Goal: Register for event/course

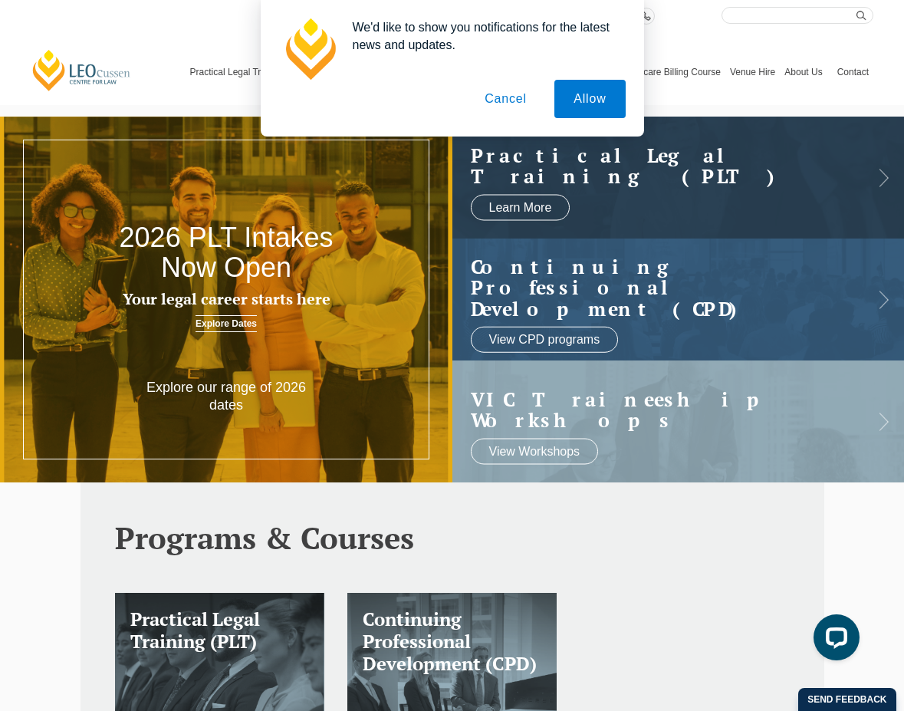
click at [508, 107] on button "Cancel" at bounding box center [505, 99] width 81 height 38
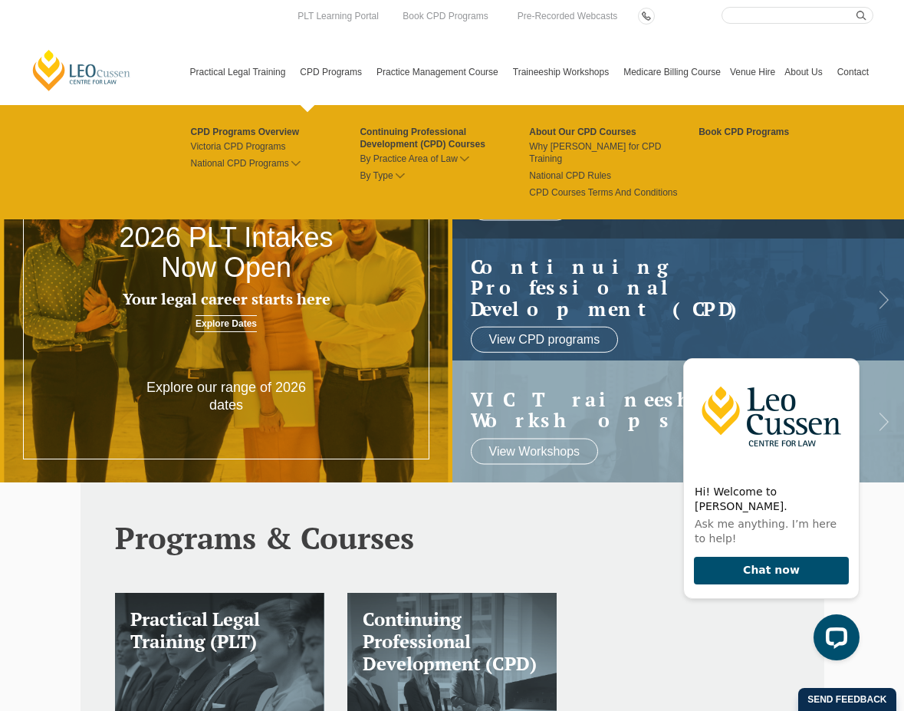
click at [355, 71] on link "CPD Programs" at bounding box center [333, 72] width 77 height 66
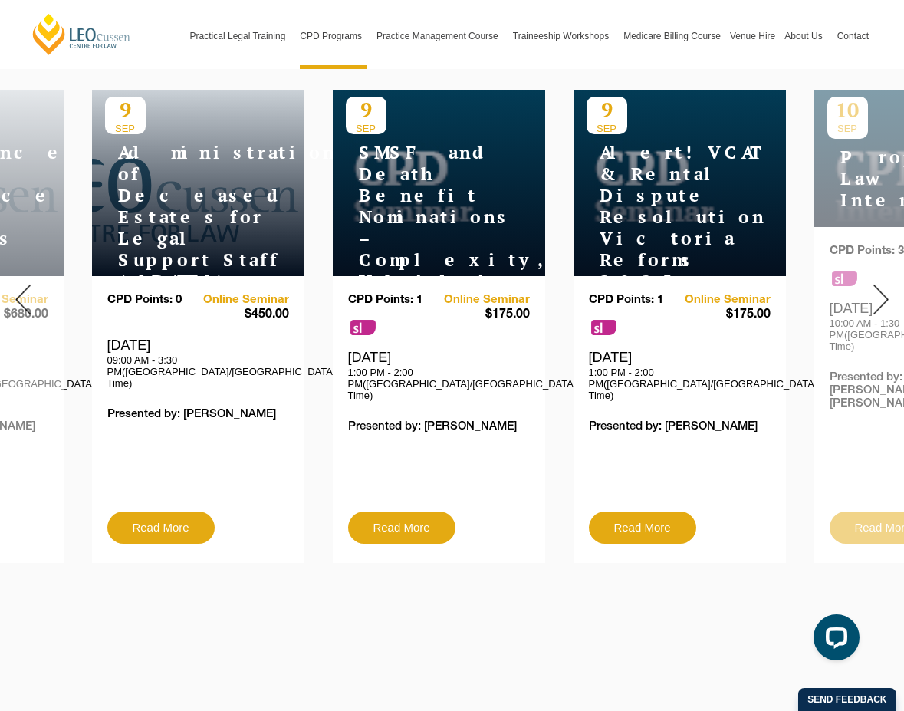
click at [889, 288] on div at bounding box center [881, 300] width 46 height 550
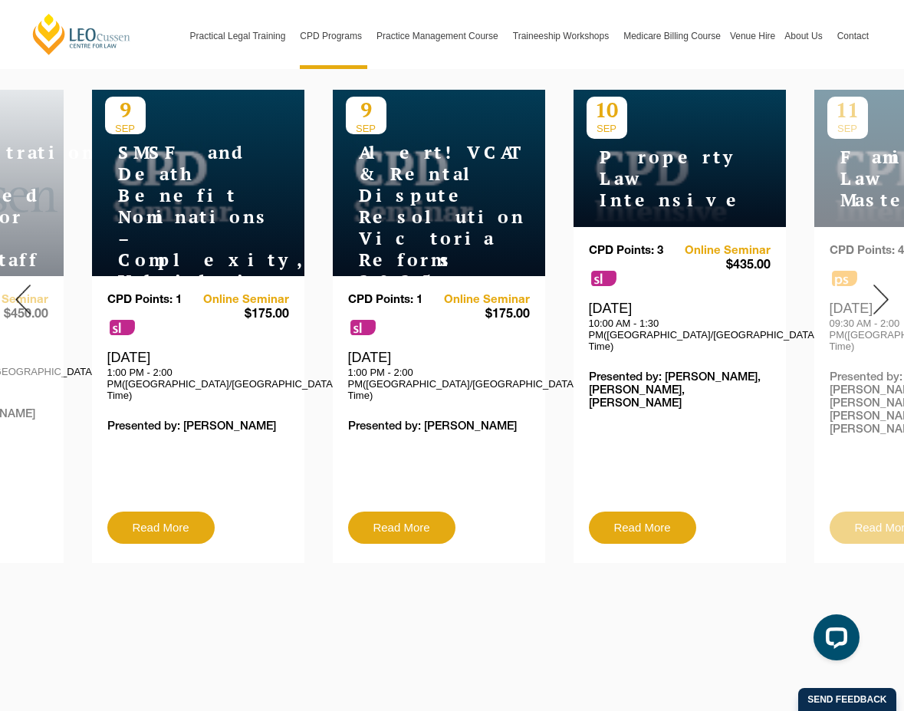
click at [889, 288] on div at bounding box center [881, 300] width 46 height 550
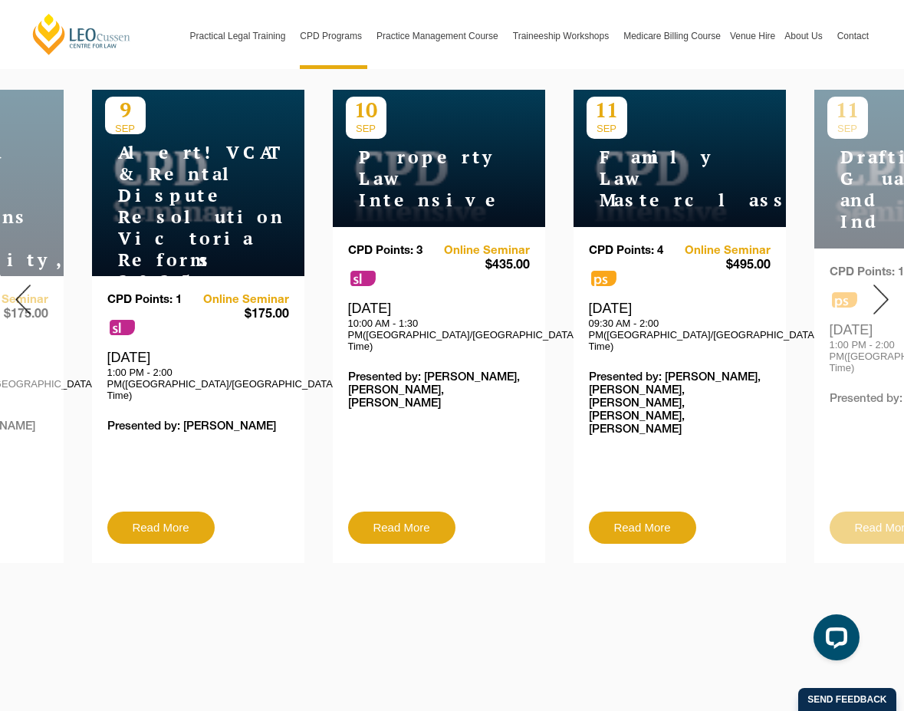
click at [889, 288] on div at bounding box center [881, 300] width 46 height 550
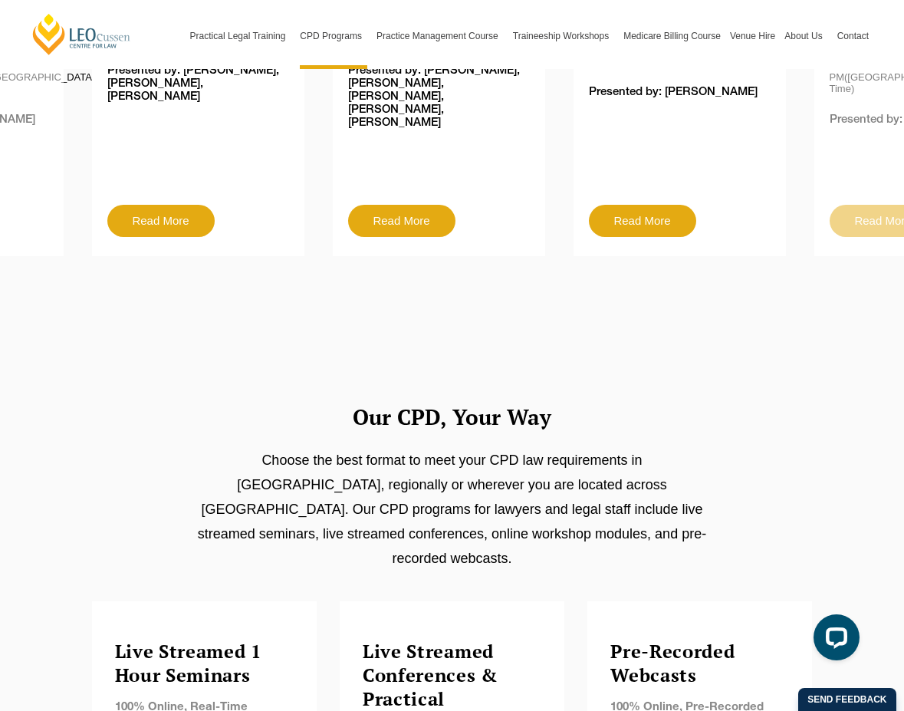
scroll to position [613, 0]
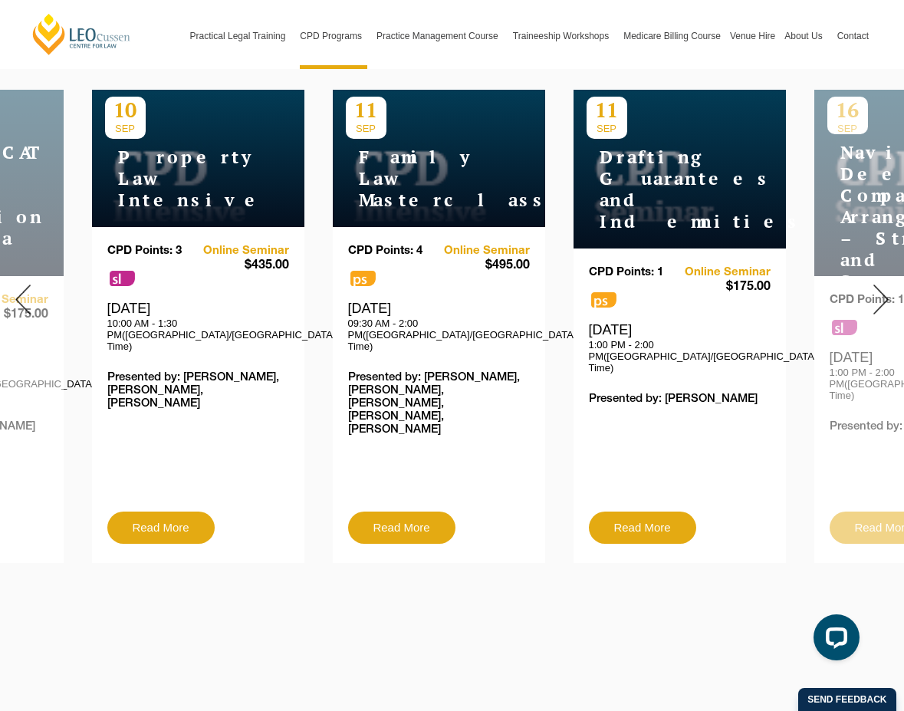
click at [890, 293] on div at bounding box center [881, 300] width 46 height 550
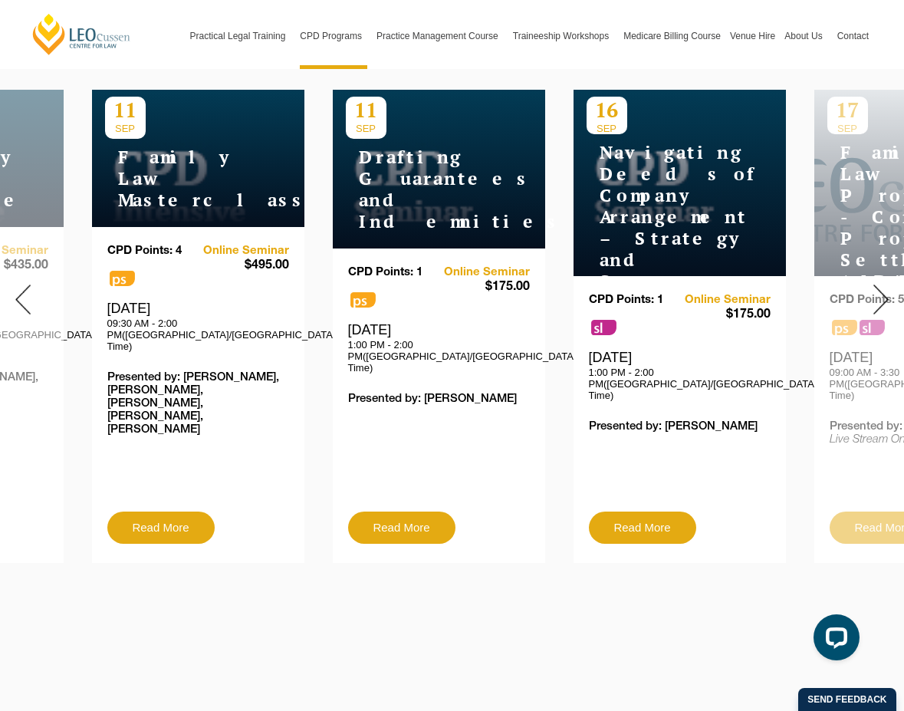
click at [886, 293] on img at bounding box center [880, 300] width 15 height 30
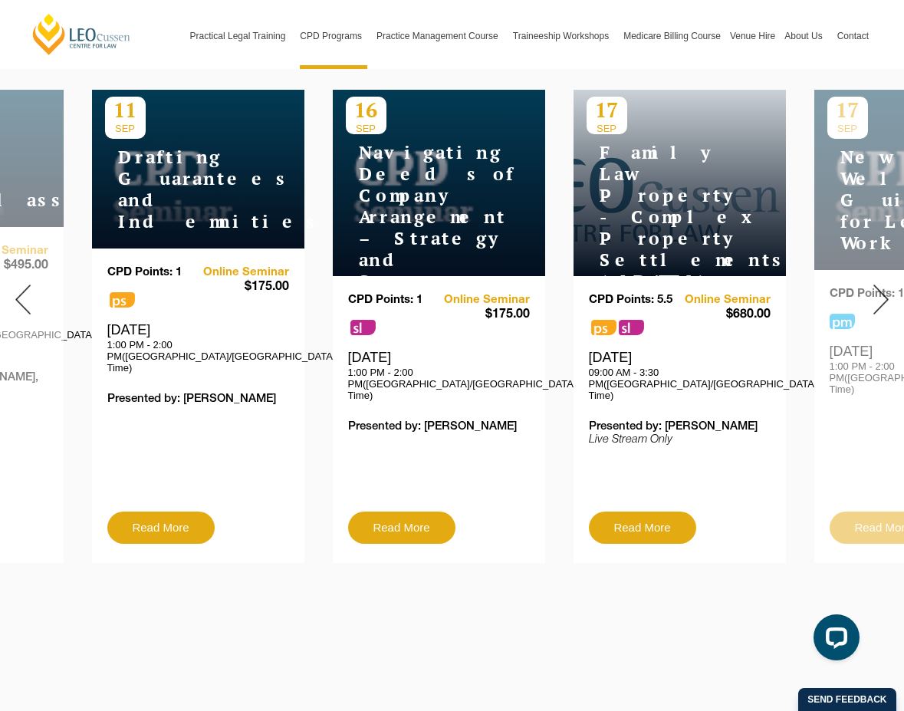
click at [886, 293] on img at bounding box center [880, 300] width 15 height 30
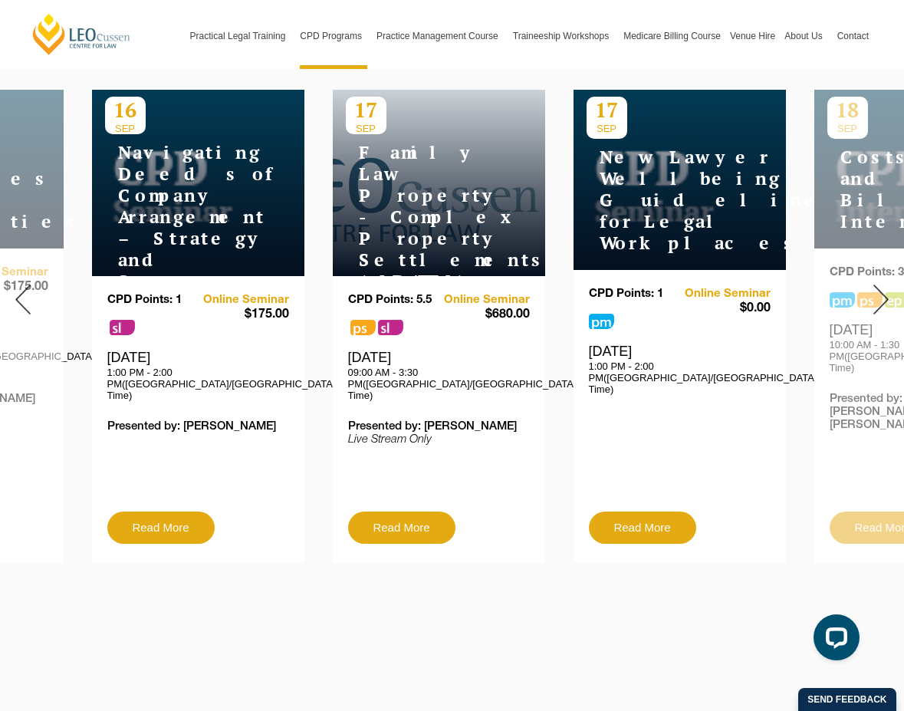
click at [886, 293] on img at bounding box center [880, 300] width 15 height 30
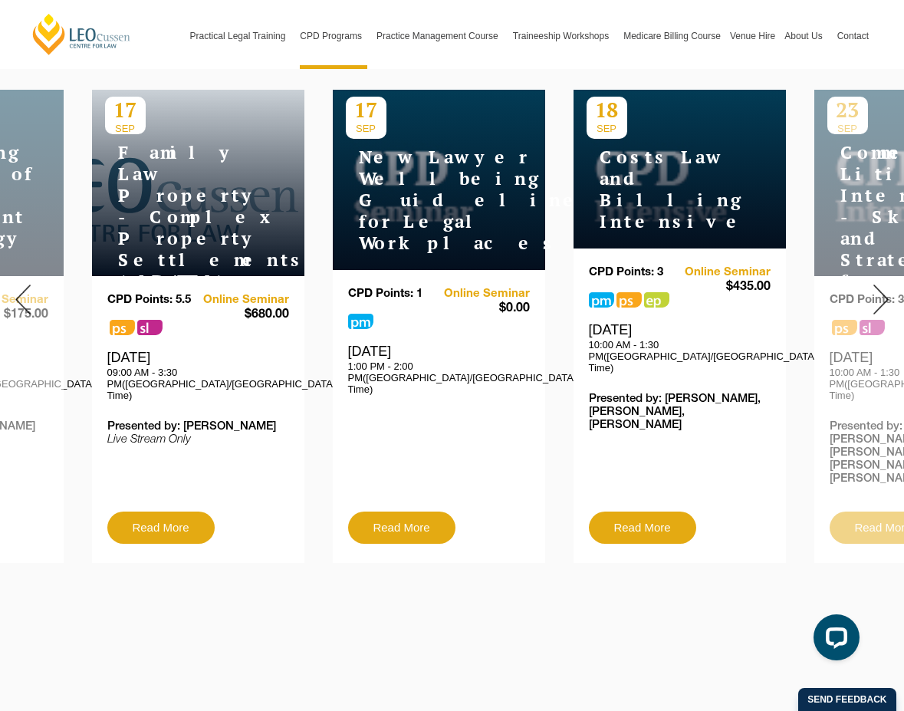
click at [886, 293] on img at bounding box center [880, 300] width 15 height 30
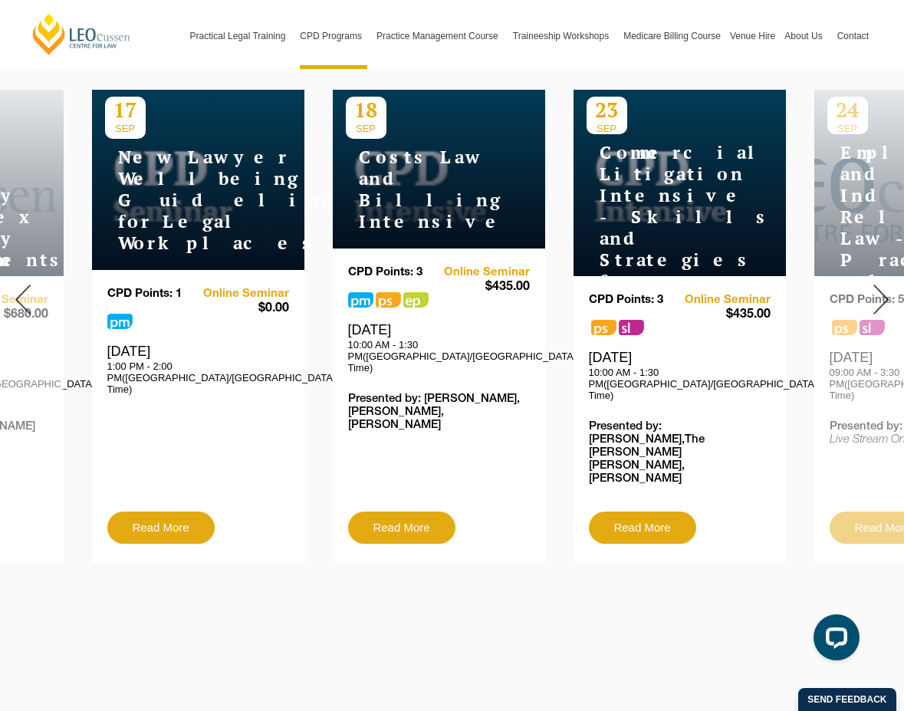
click at [886, 293] on img at bounding box center [880, 300] width 15 height 30
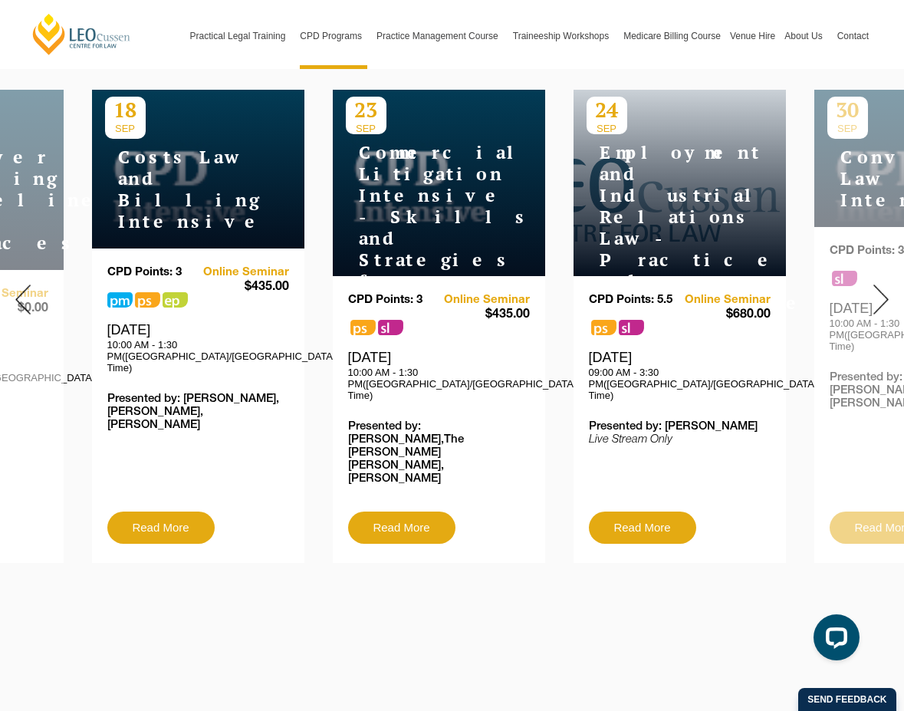
click at [871, 290] on div at bounding box center [881, 300] width 46 height 550
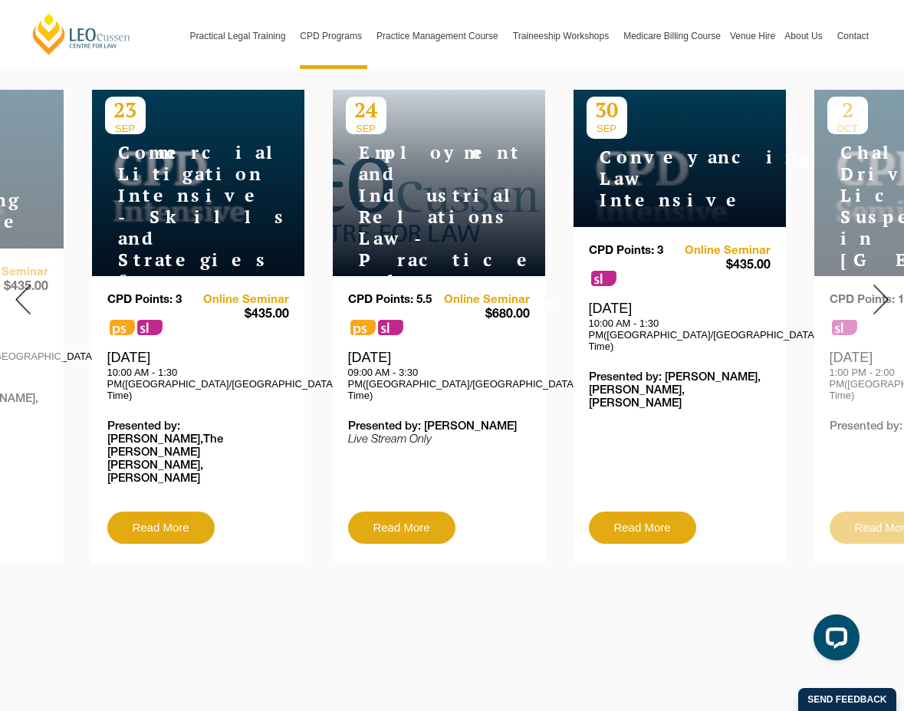
click at [871, 290] on div at bounding box center [881, 300] width 46 height 550
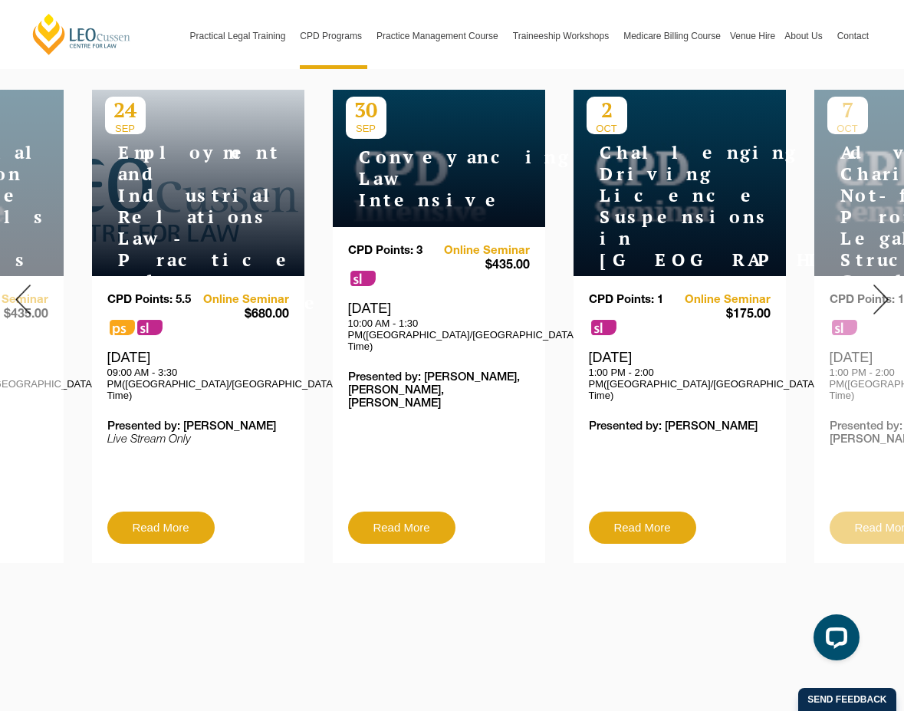
click at [871, 290] on div at bounding box center [881, 300] width 46 height 550
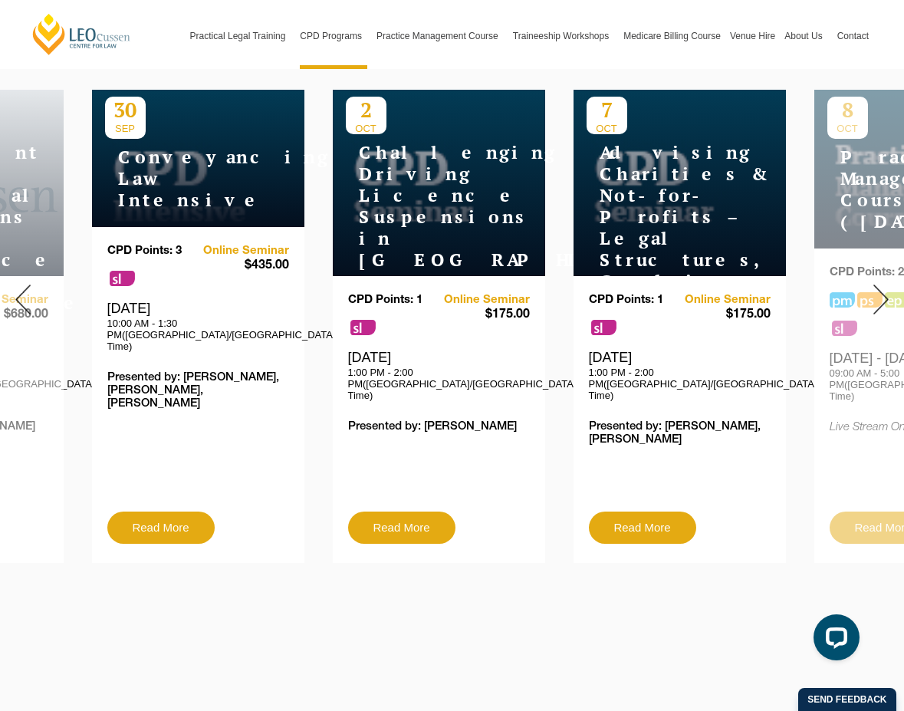
click at [871, 290] on div at bounding box center [881, 300] width 46 height 550
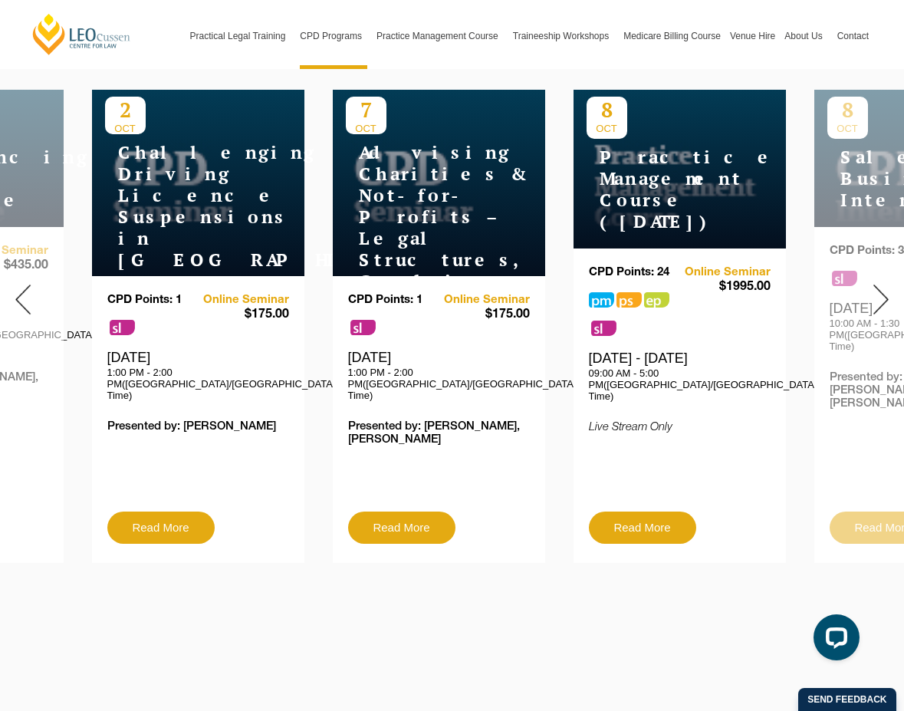
click at [876, 289] on img at bounding box center [880, 300] width 15 height 30
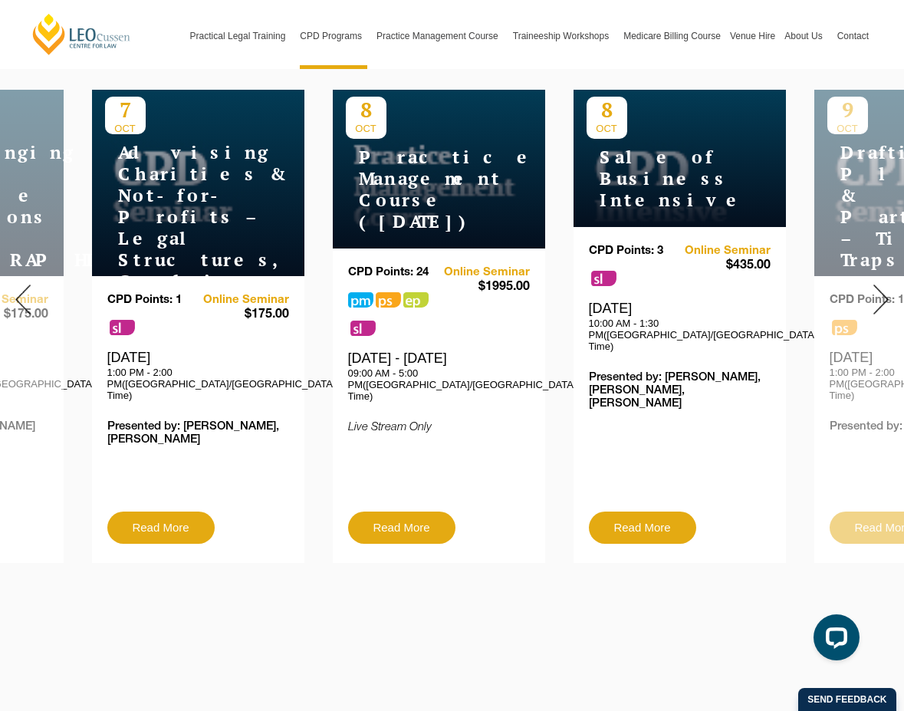
click at [876, 289] on img at bounding box center [880, 300] width 15 height 30
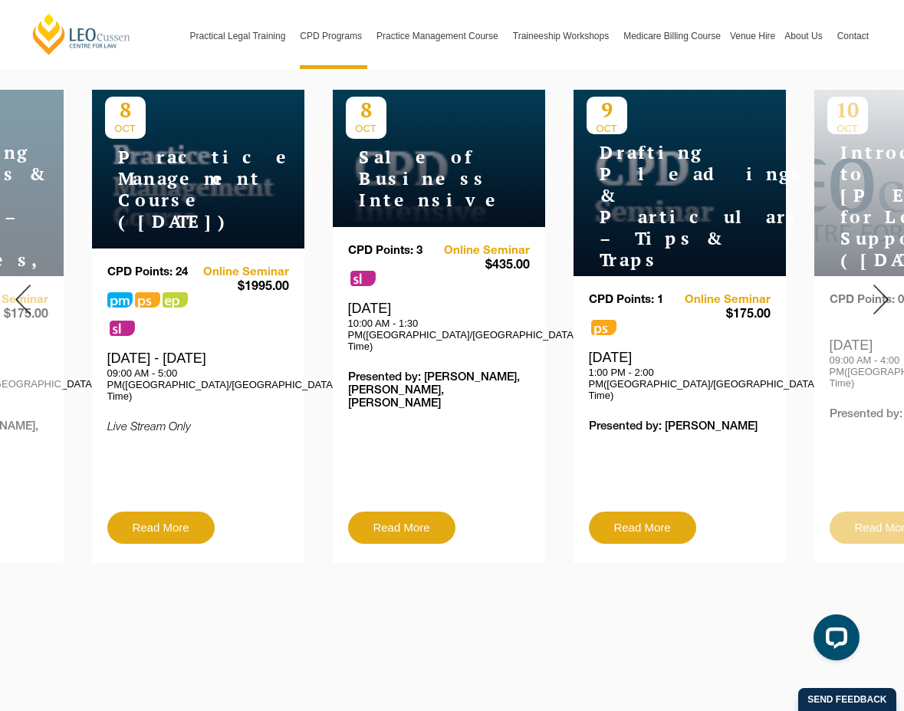
click at [876, 289] on img at bounding box center [880, 300] width 15 height 30
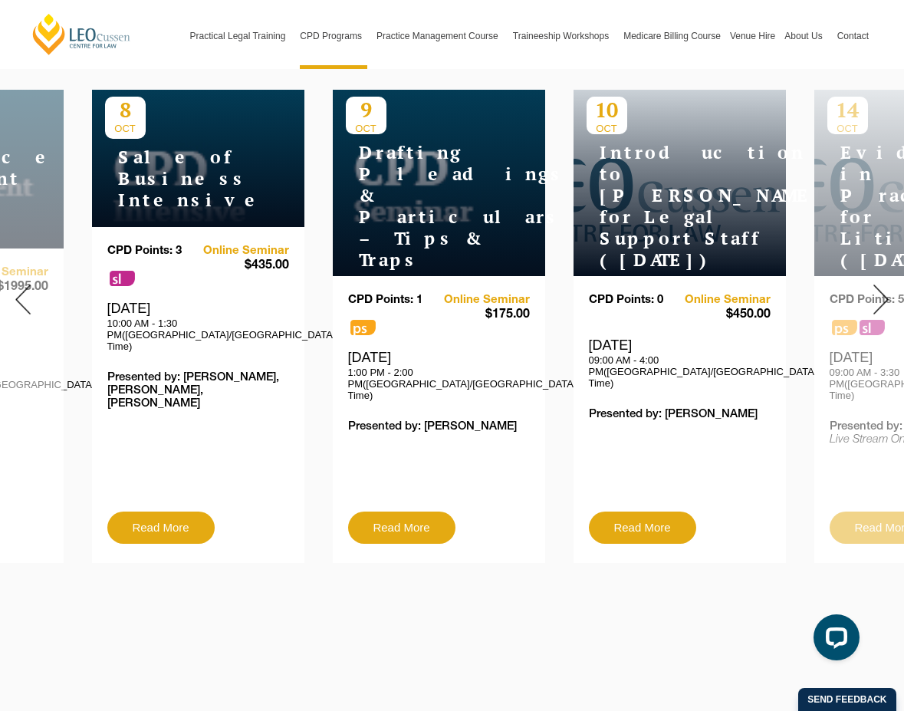
click at [876, 289] on img at bounding box center [880, 300] width 15 height 30
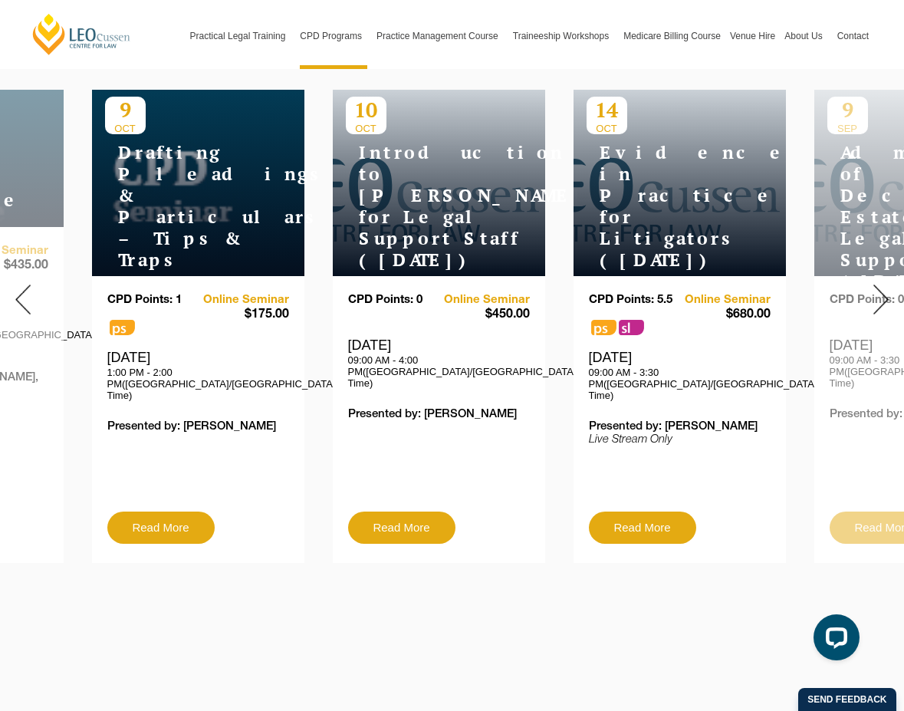
click at [876, 289] on img at bounding box center [880, 300] width 15 height 30
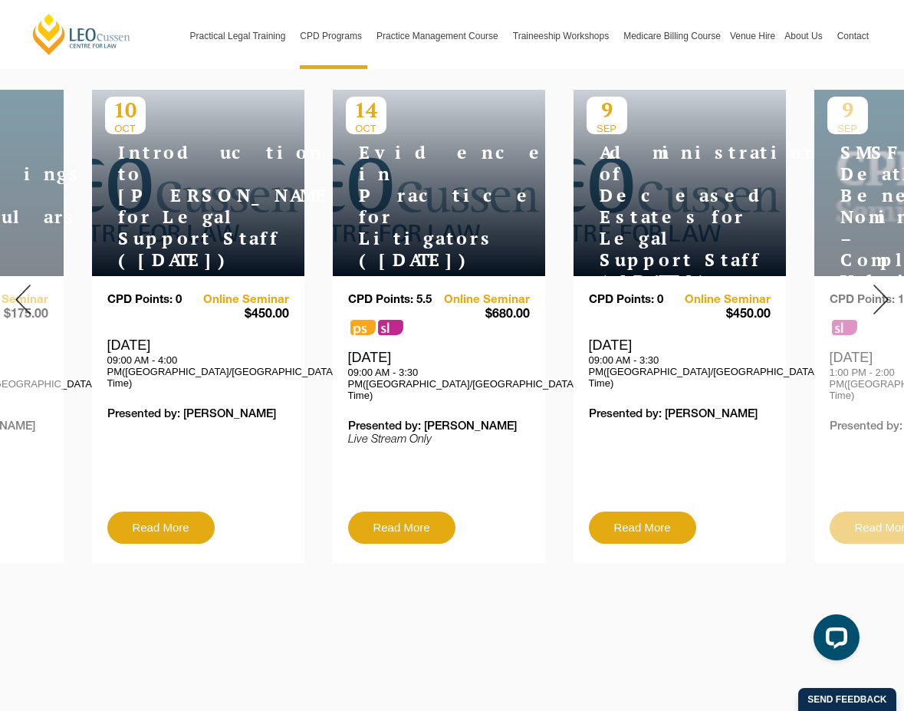
click at [876, 289] on img at bounding box center [880, 300] width 15 height 30
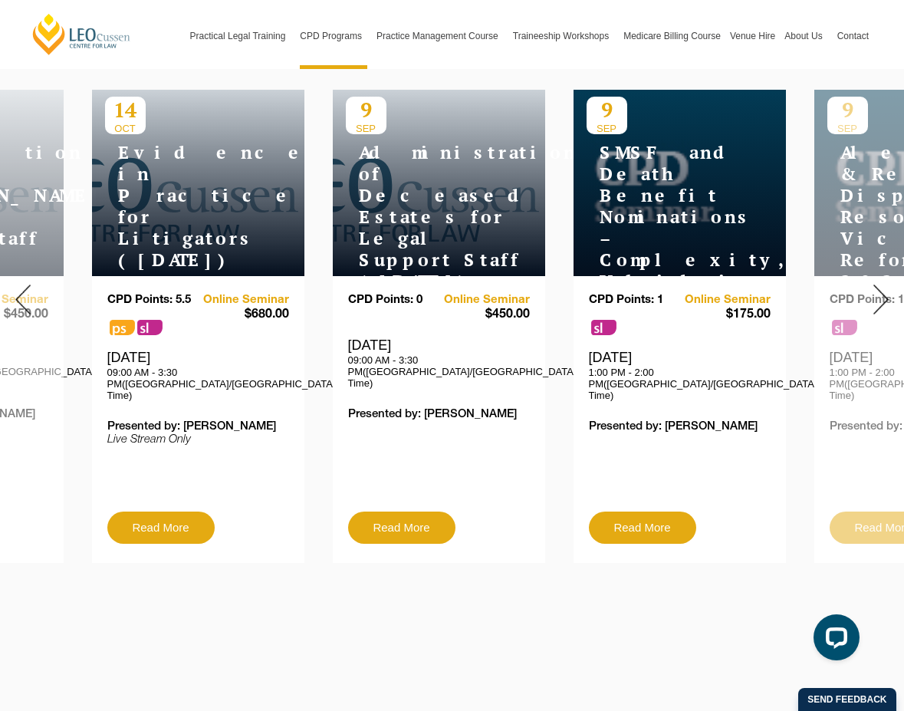
click at [876, 289] on img at bounding box center [880, 300] width 15 height 30
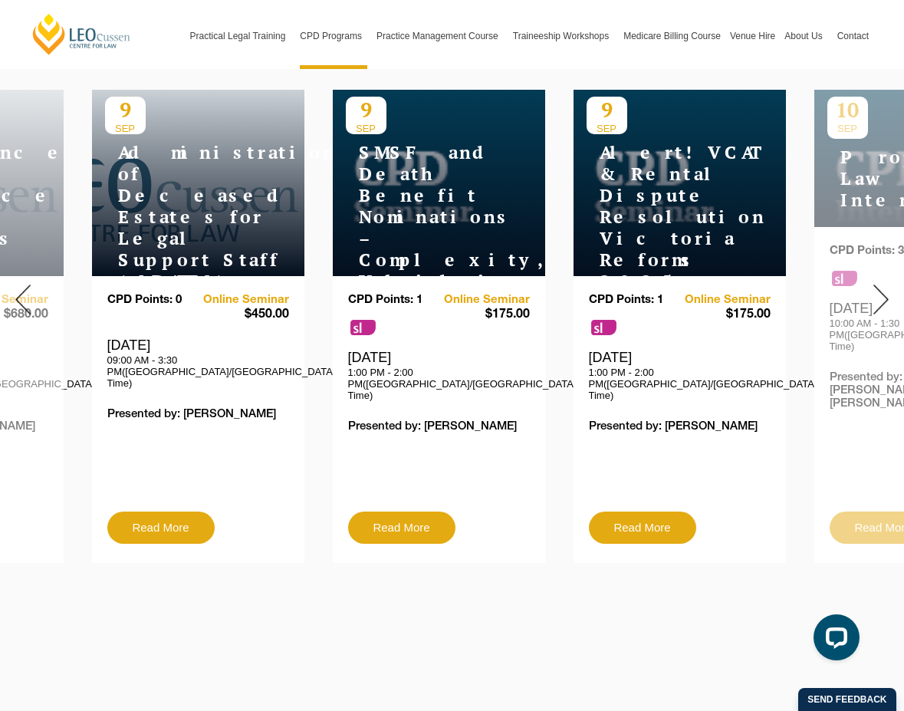
click at [876, 289] on img at bounding box center [880, 300] width 15 height 30
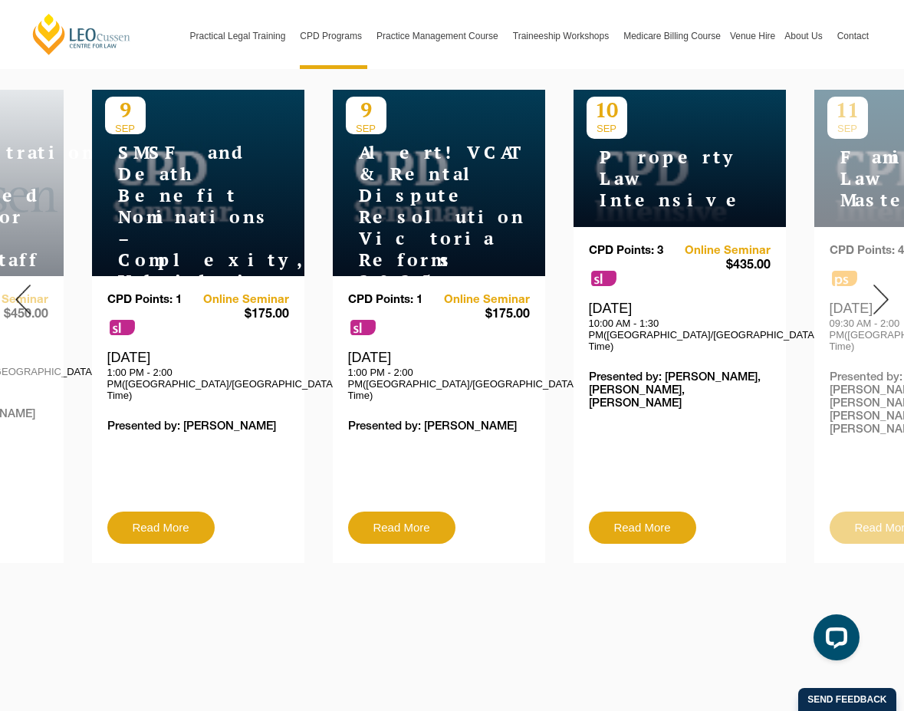
scroll to position [153, 0]
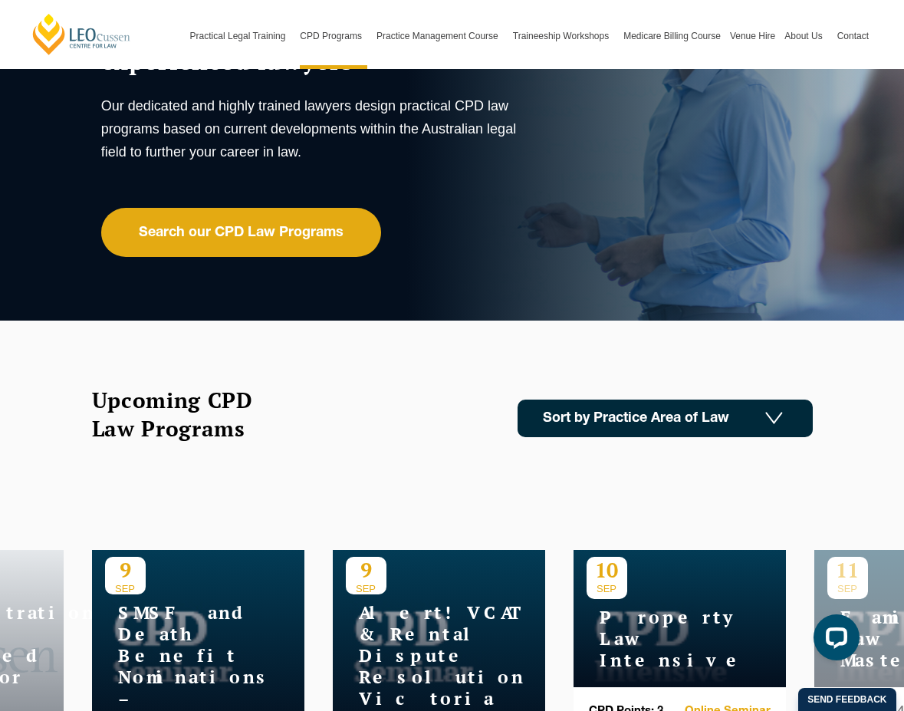
click at [652, 430] on link "Sort by Practice Area of Law" at bounding box center [665, 419] width 295 height 38
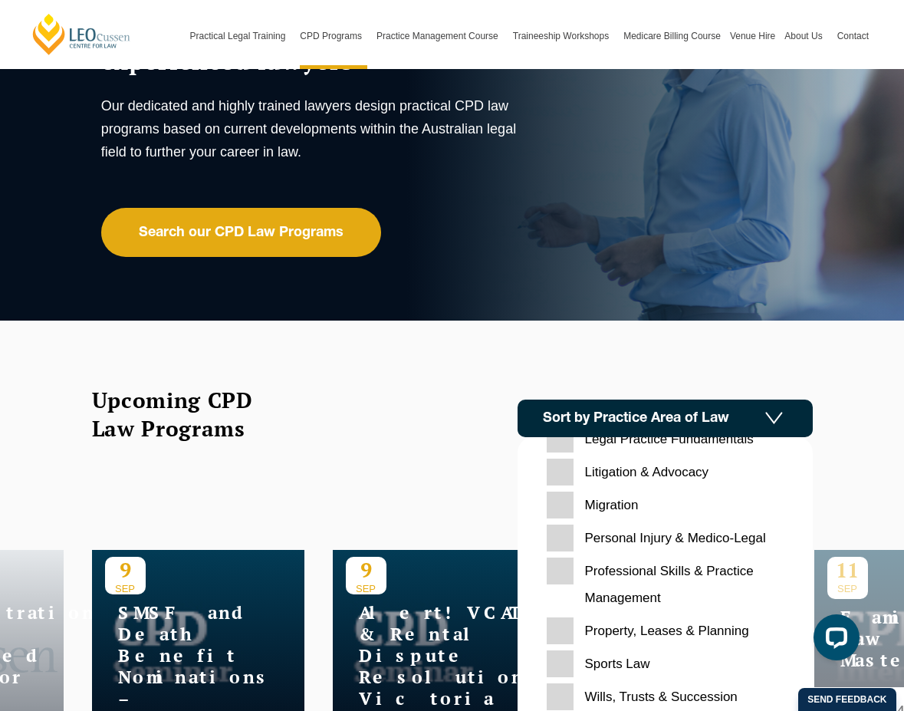
scroll to position [460, 0]
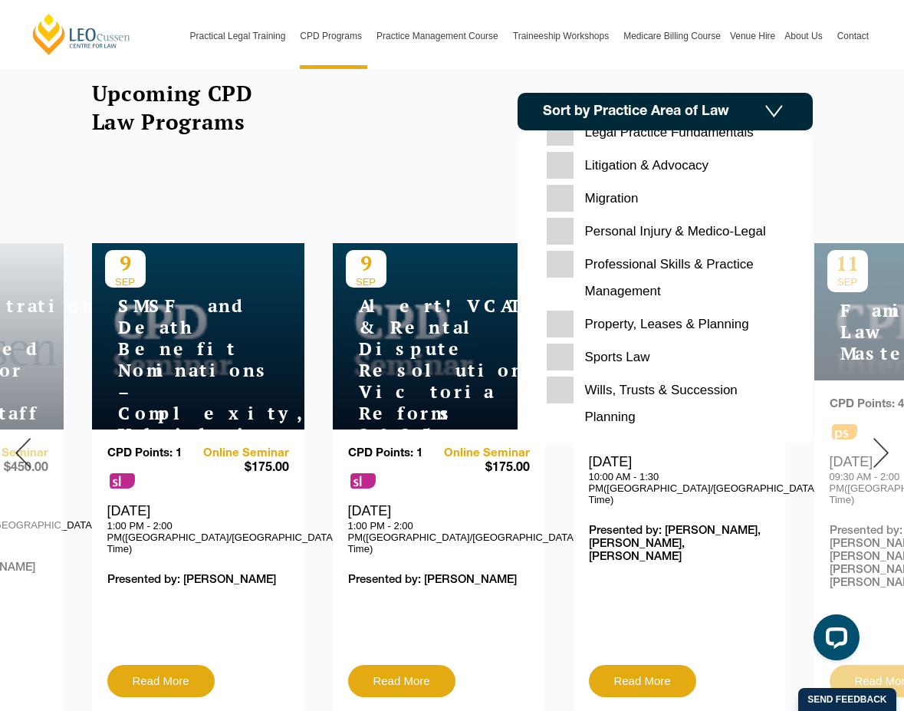
click at [566, 384] on Planning "Wills, Trusts & Succession Planning" at bounding box center [665, 404] width 237 height 54
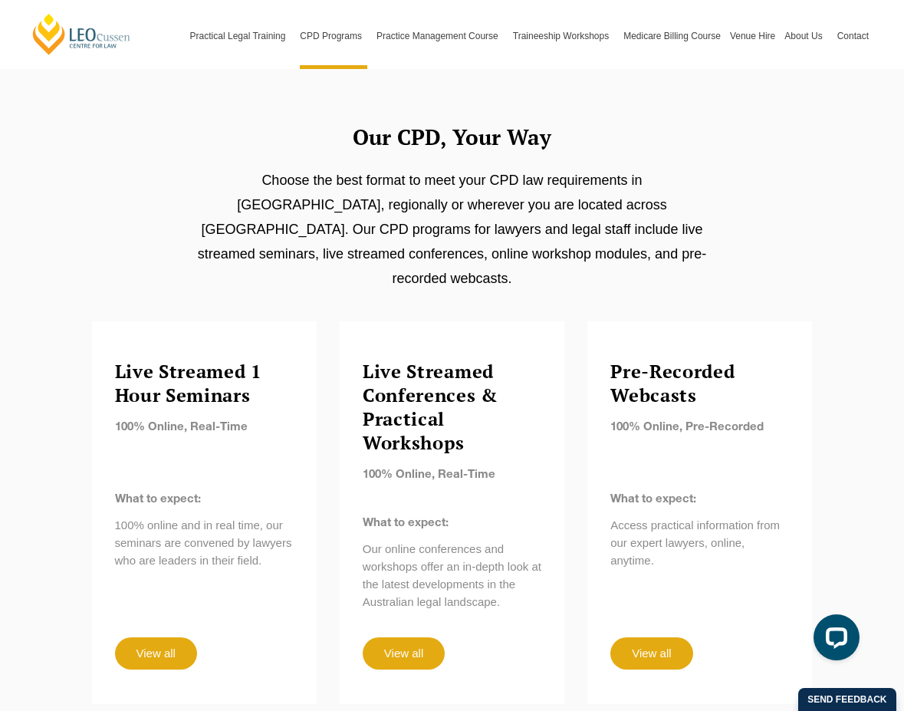
scroll to position [307, 0]
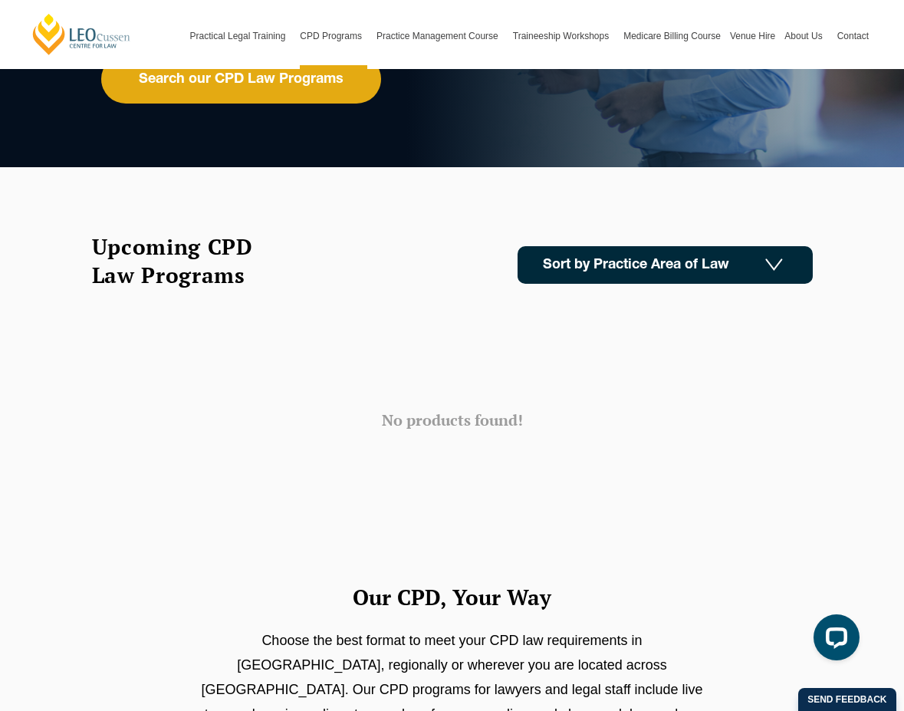
click at [615, 252] on link "Sort by Practice Area of Law" at bounding box center [665, 265] width 295 height 38
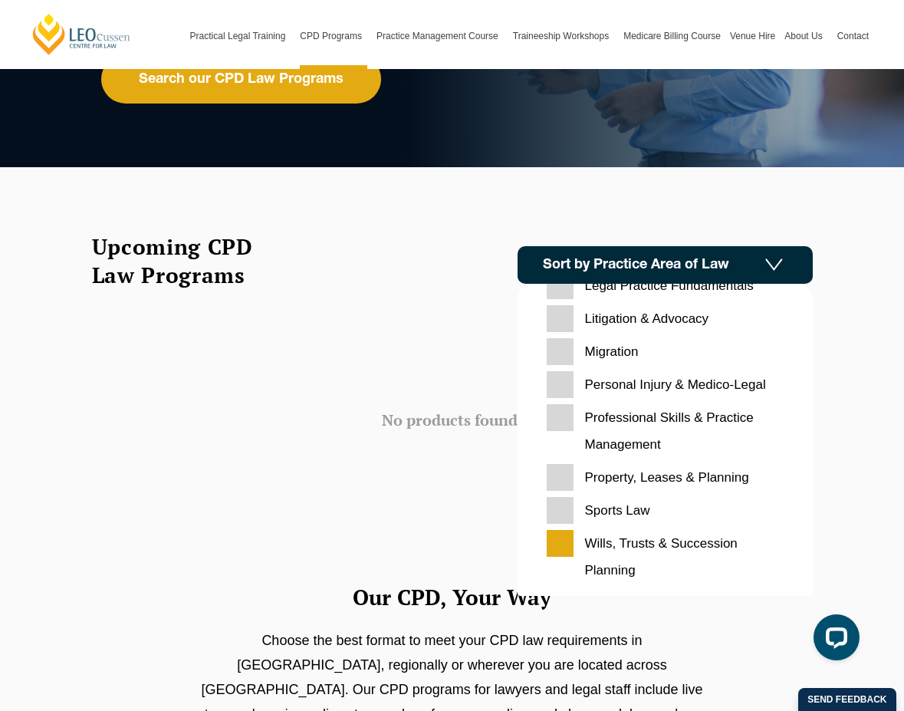
click at [566, 545] on Planning "Wills, Trusts & Succession Planning" at bounding box center [665, 557] width 237 height 54
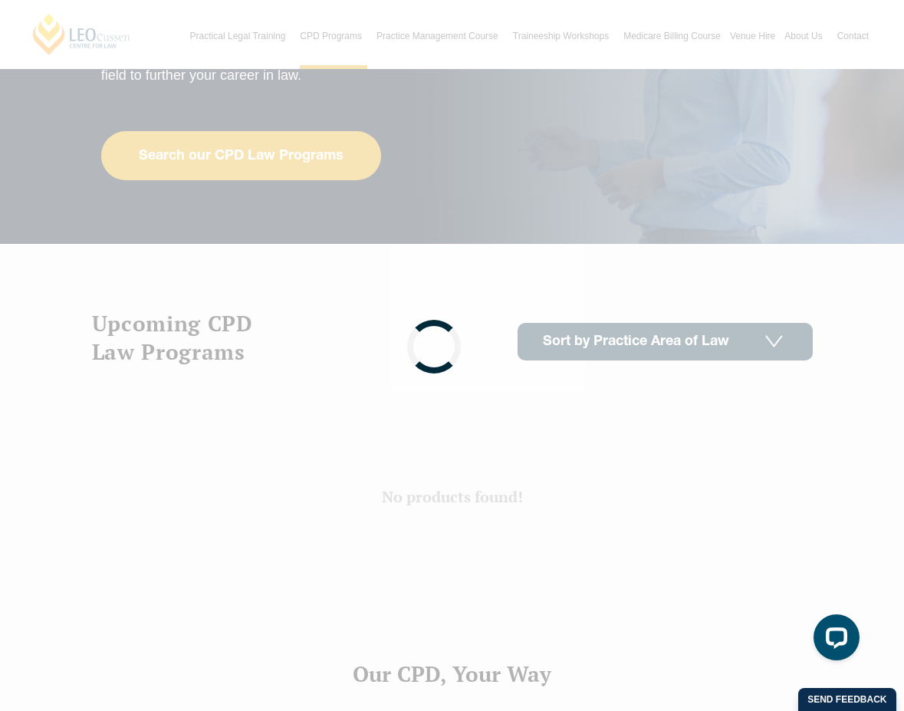
scroll to position [307, 0]
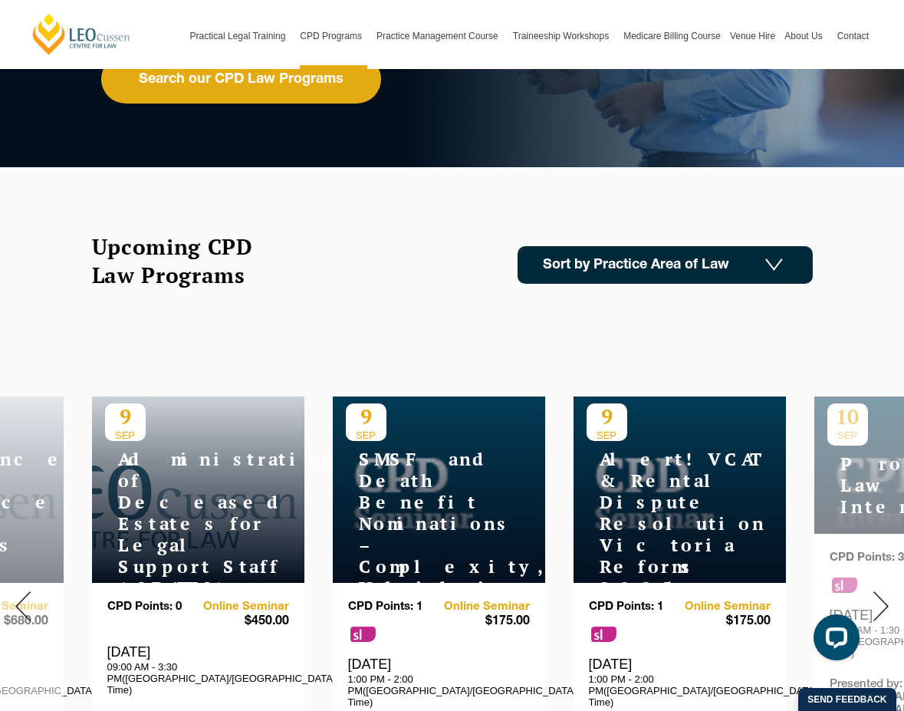
click at [684, 262] on link "Sort by Practice Area of Law" at bounding box center [665, 265] width 295 height 38
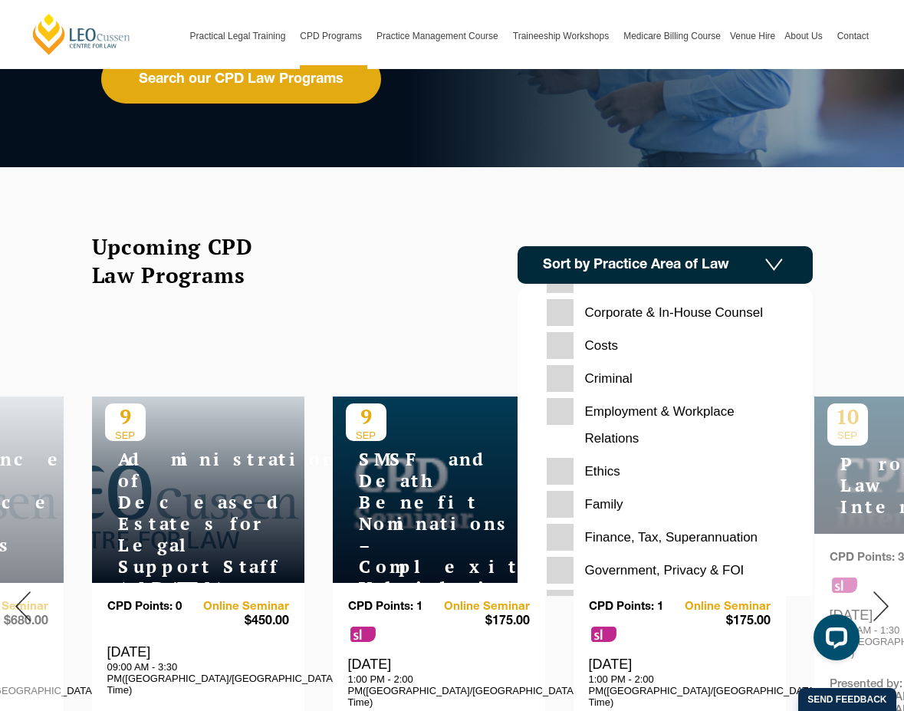
scroll to position [0, 0]
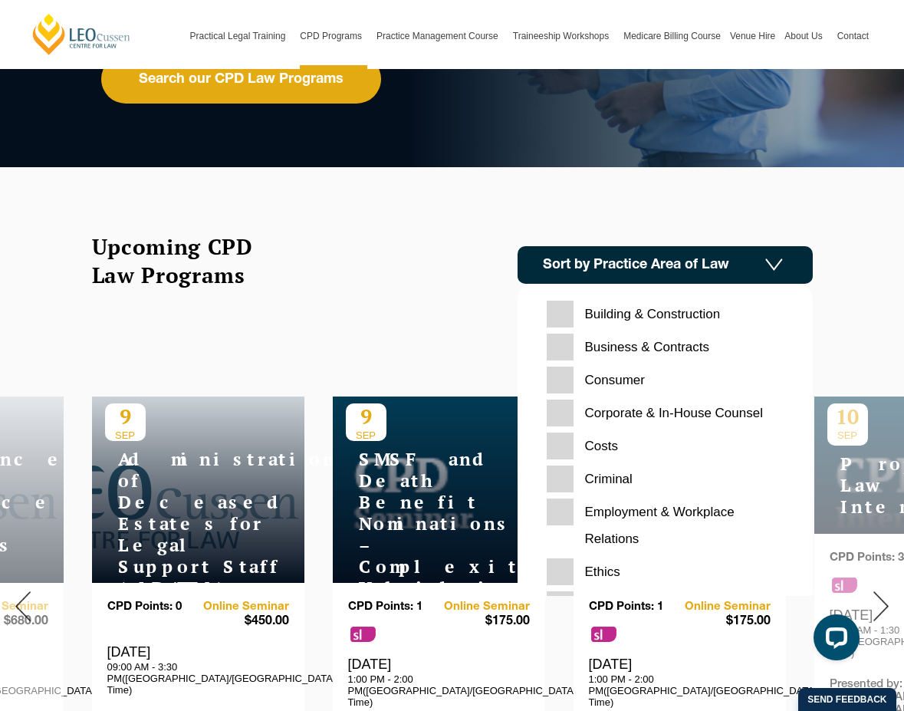
click at [454, 304] on div "Upcoming CPD Law Programs Sort by Practice Area of Law" at bounding box center [453, 281] width 744 height 99
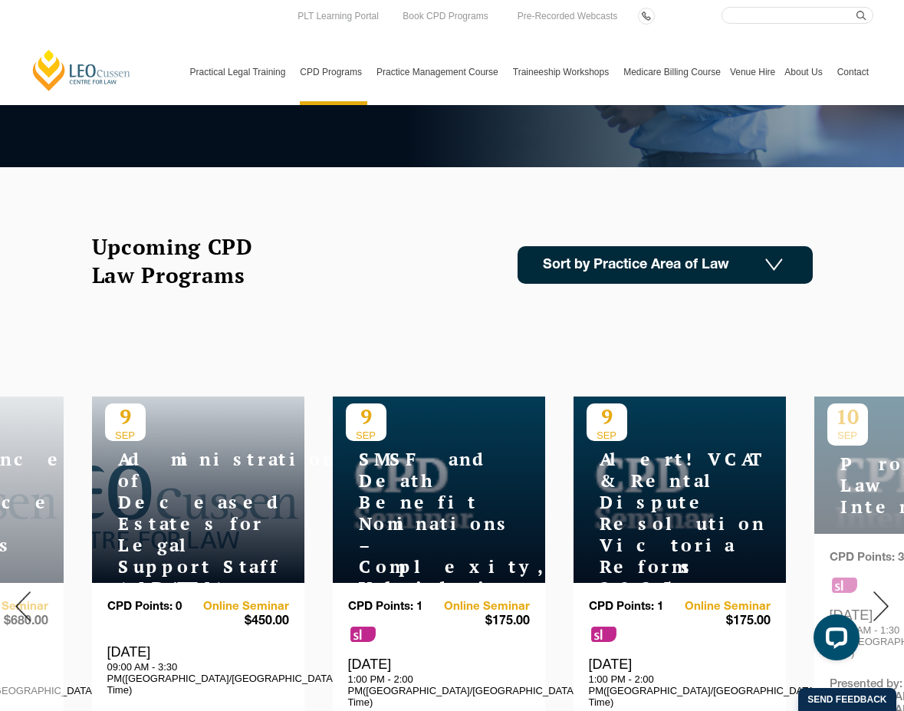
scroll to position [153, 0]
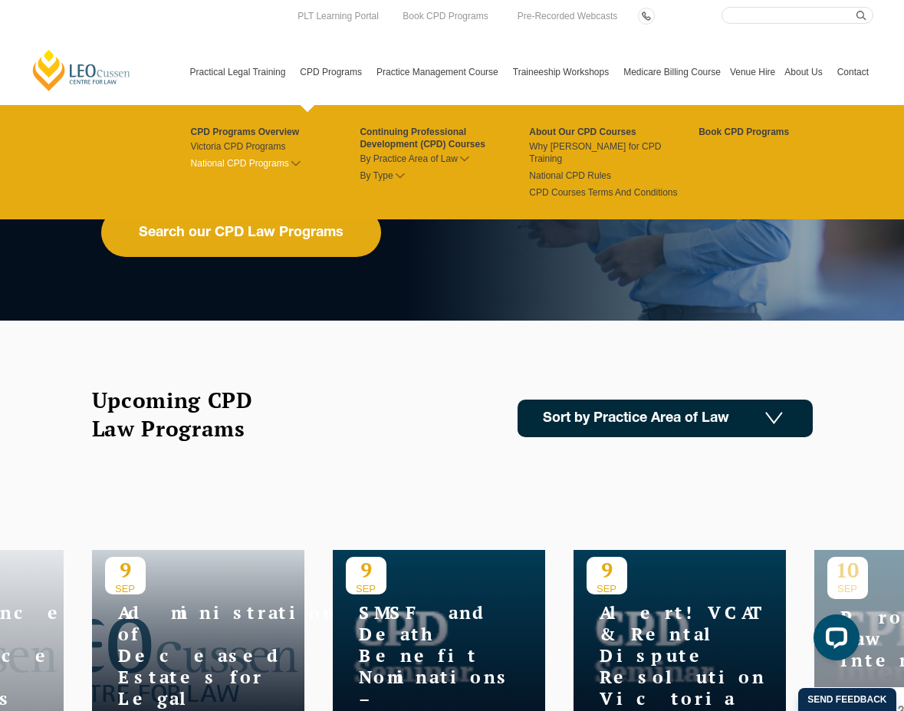
click at [276, 166] on link "National CPD Programs" at bounding box center [275, 163] width 169 height 12
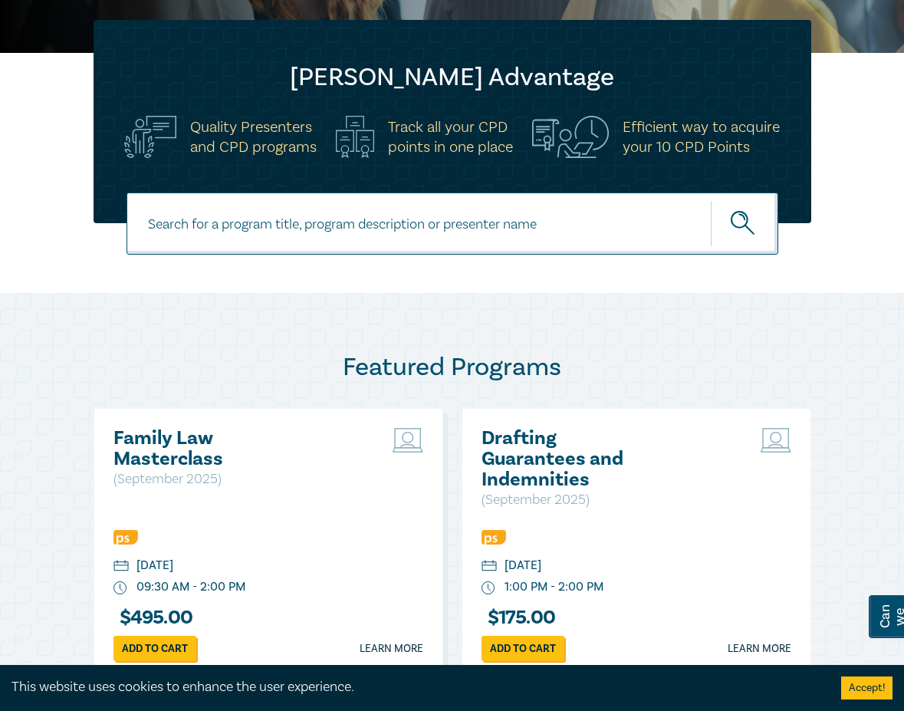
scroll to position [690, 0]
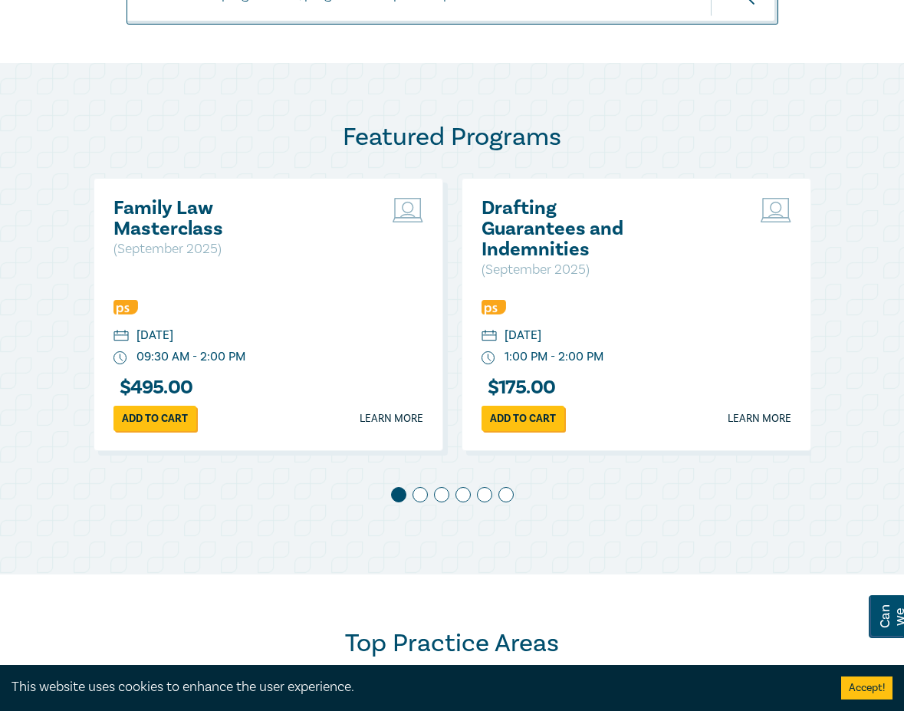
click at [422, 496] on span at bounding box center [420, 494] width 15 height 15
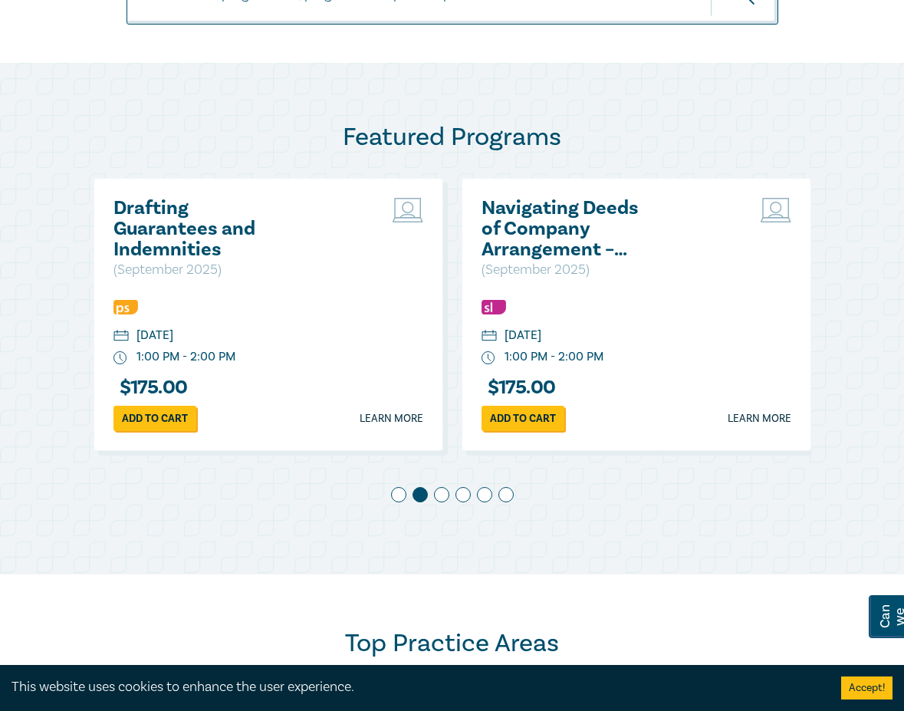
click at [445, 495] on span at bounding box center [441, 494] width 15 height 15
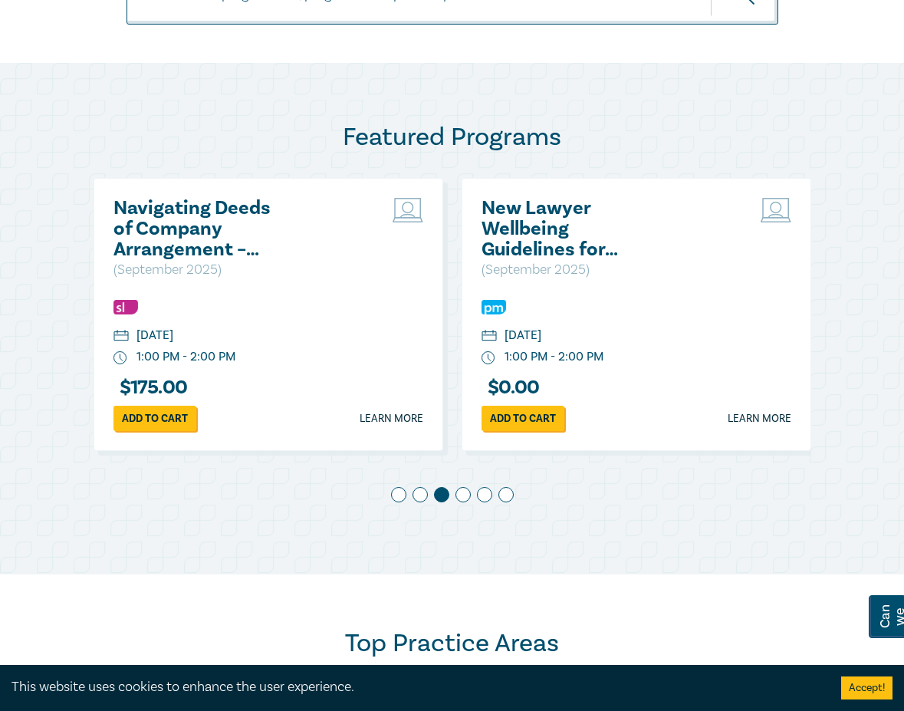
click at [463, 494] on span at bounding box center [463, 494] width 15 height 15
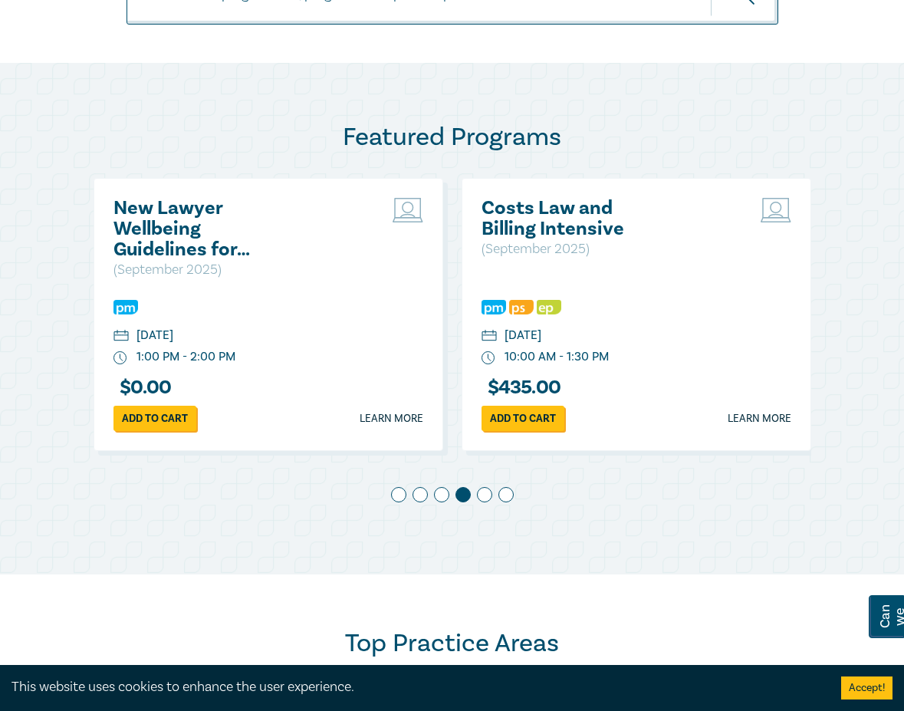
click at [485, 492] on span at bounding box center [484, 494] width 15 height 15
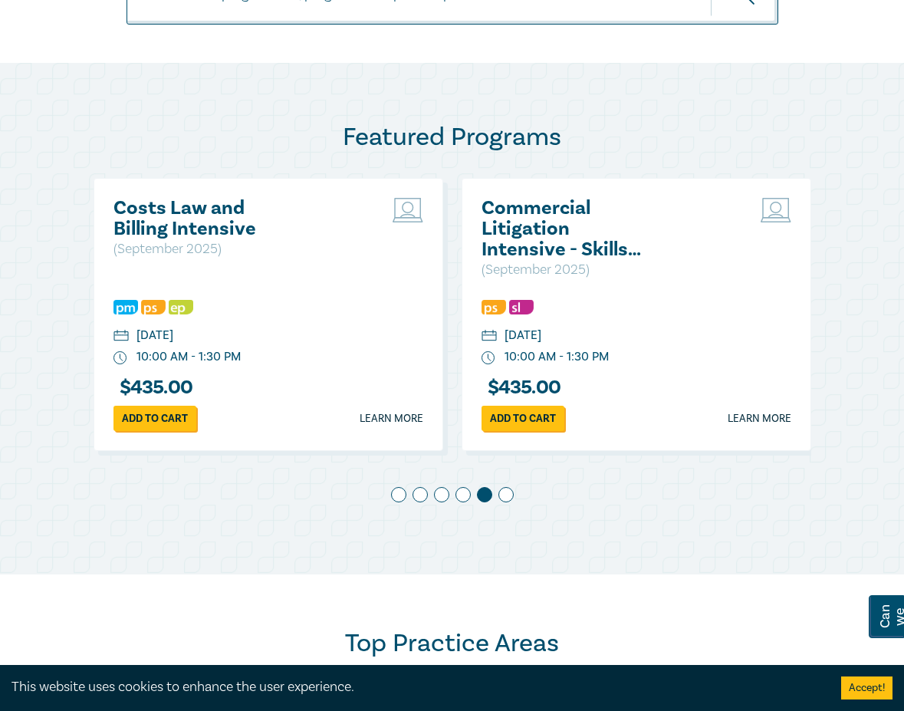
click at [502, 497] on span at bounding box center [505, 494] width 15 height 15
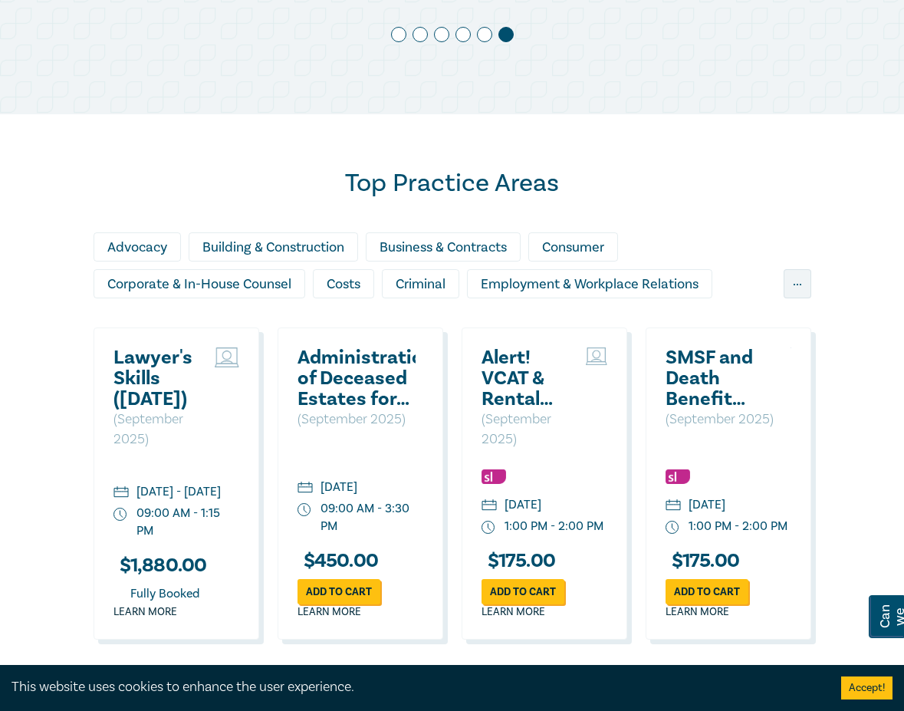
scroll to position [1304, 0]
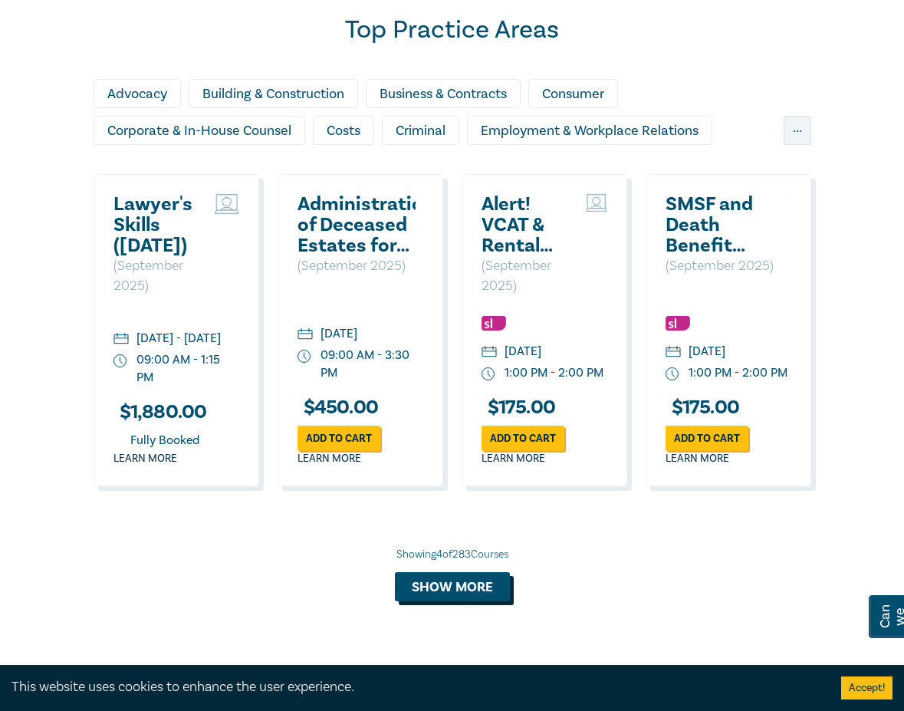
click at [473, 601] on button "Show more" at bounding box center [452, 586] width 115 height 29
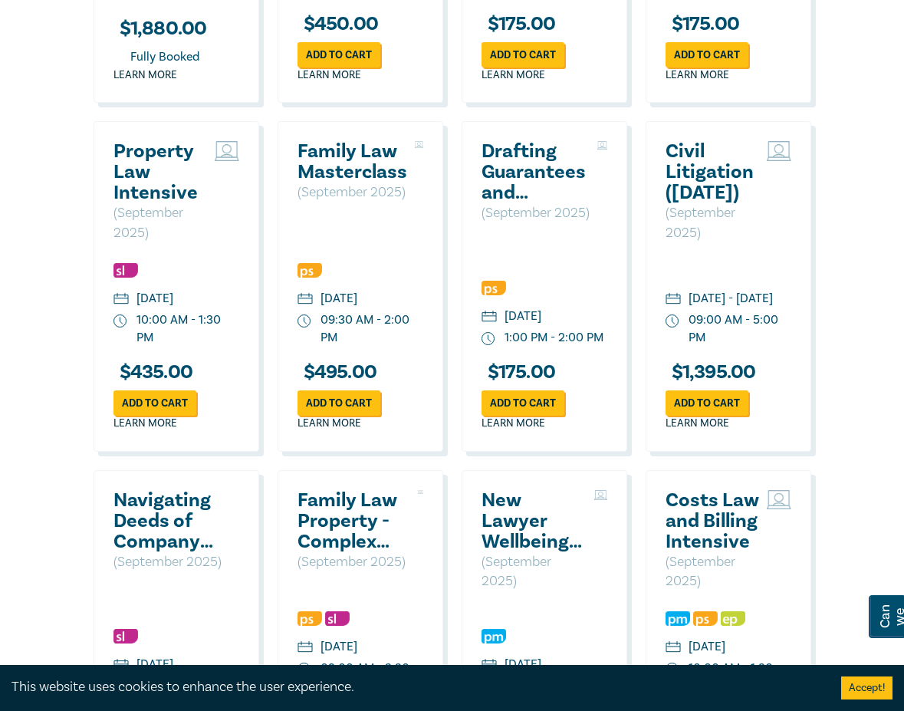
scroll to position [1227, 0]
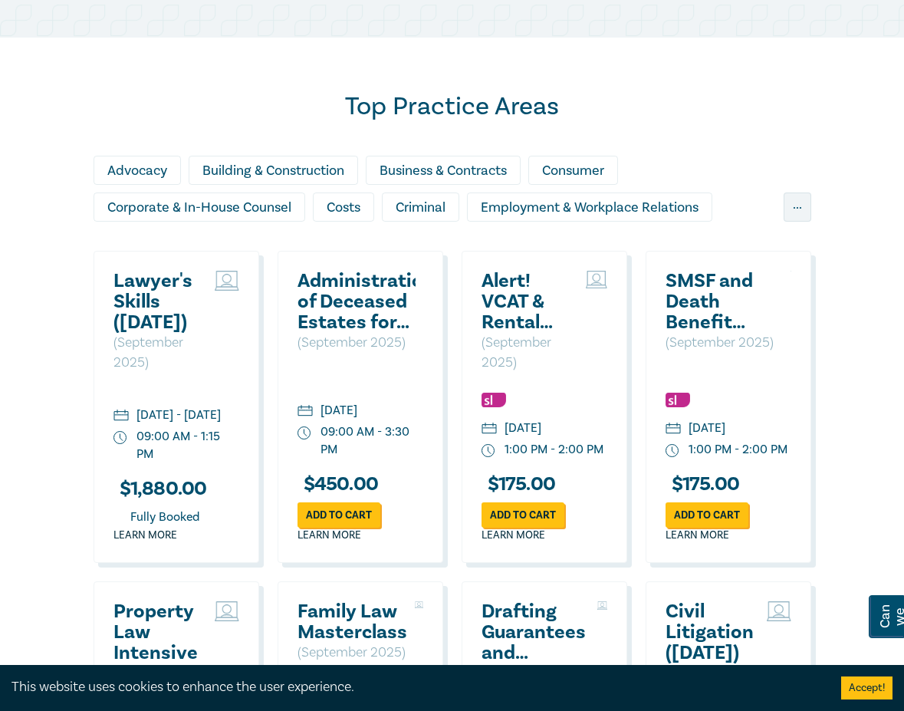
drag, startPoint x: 568, startPoint y: 480, endPoint x: 169, endPoint y: 120, distance: 538.1
click at [168, 121] on h2 "Top Practice Areas" at bounding box center [453, 106] width 718 height 31
click at [804, 206] on div "..." at bounding box center [798, 206] width 28 height 29
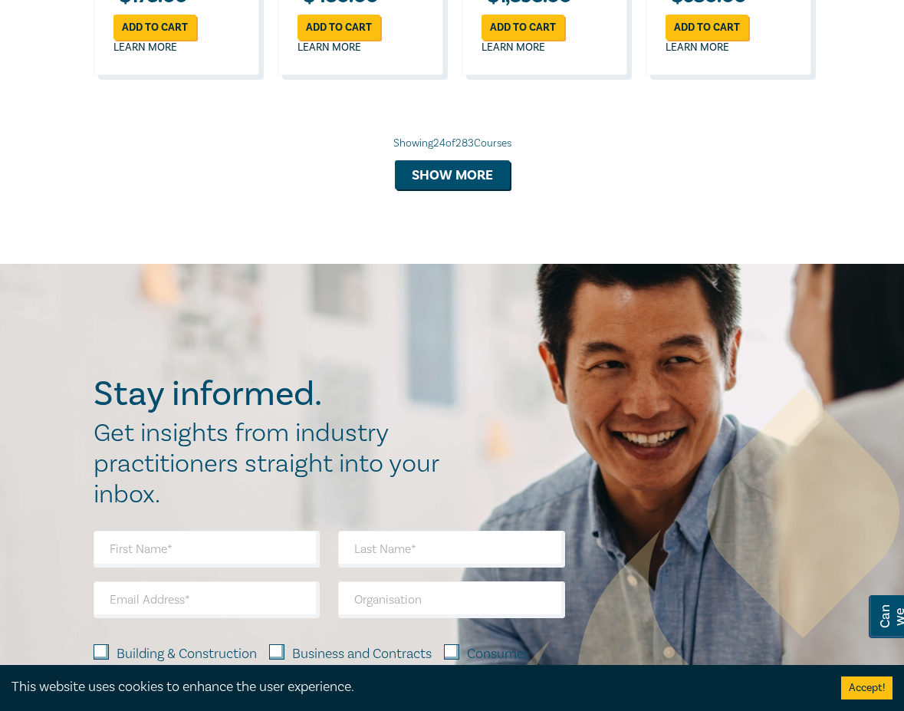
scroll to position [3681, 0]
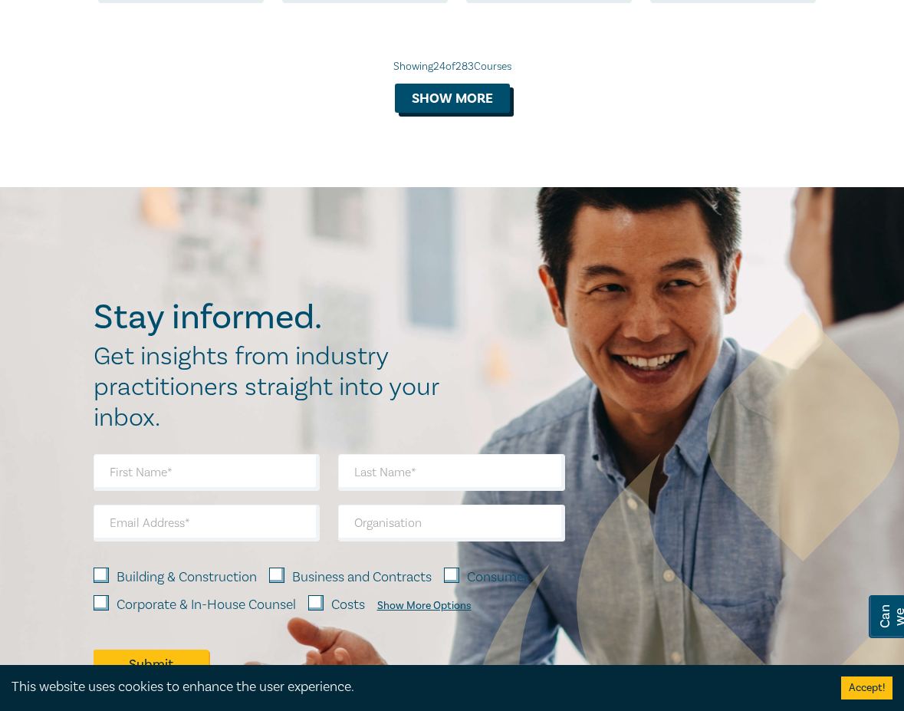
click at [406, 113] on button "Show more" at bounding box center [452, 98] width 115 height 29
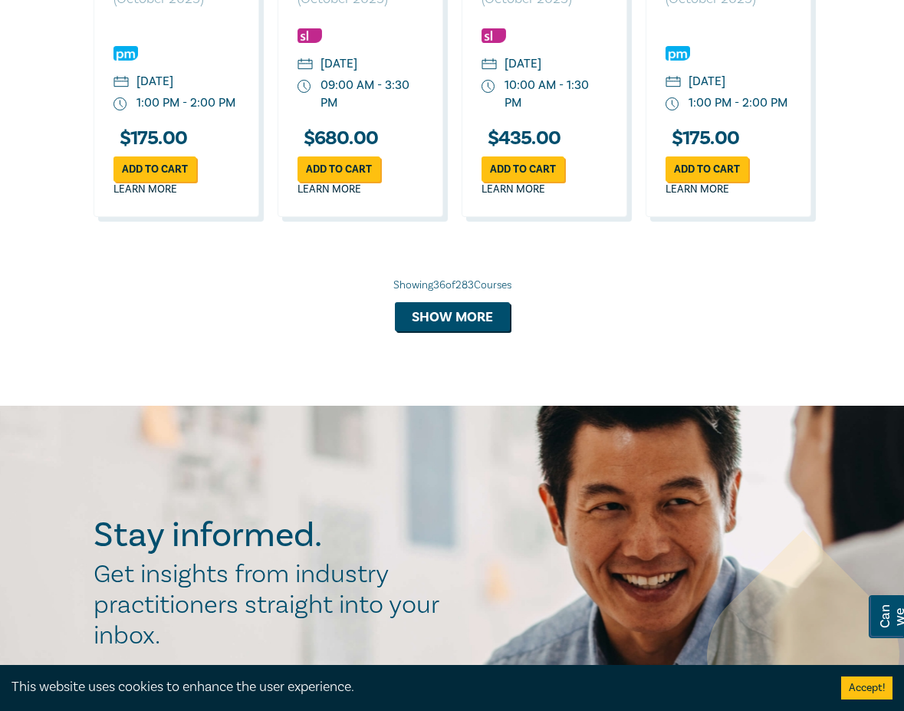
scroll to position [4524, 0]
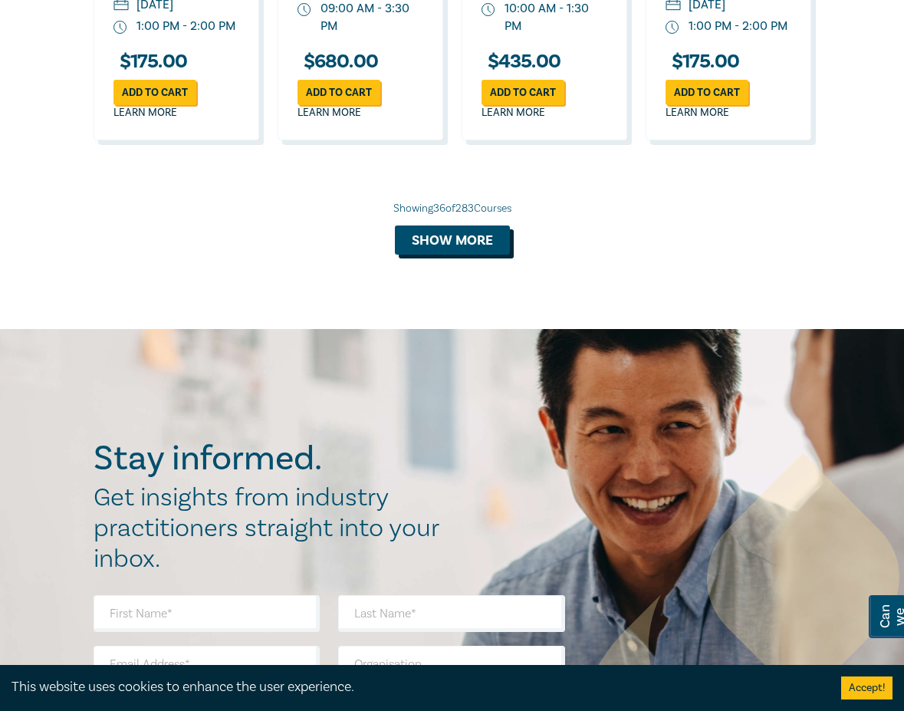
click at [452, 255] on button "Show more" at bounding box center [452, 239] width 115 height 29
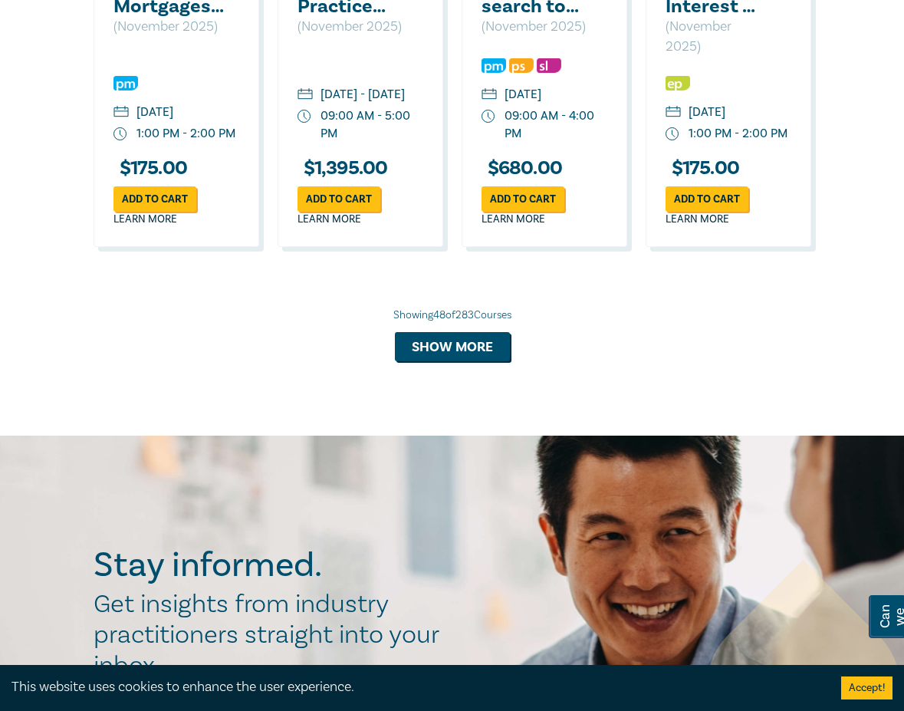
scroll to position [5598, 0]
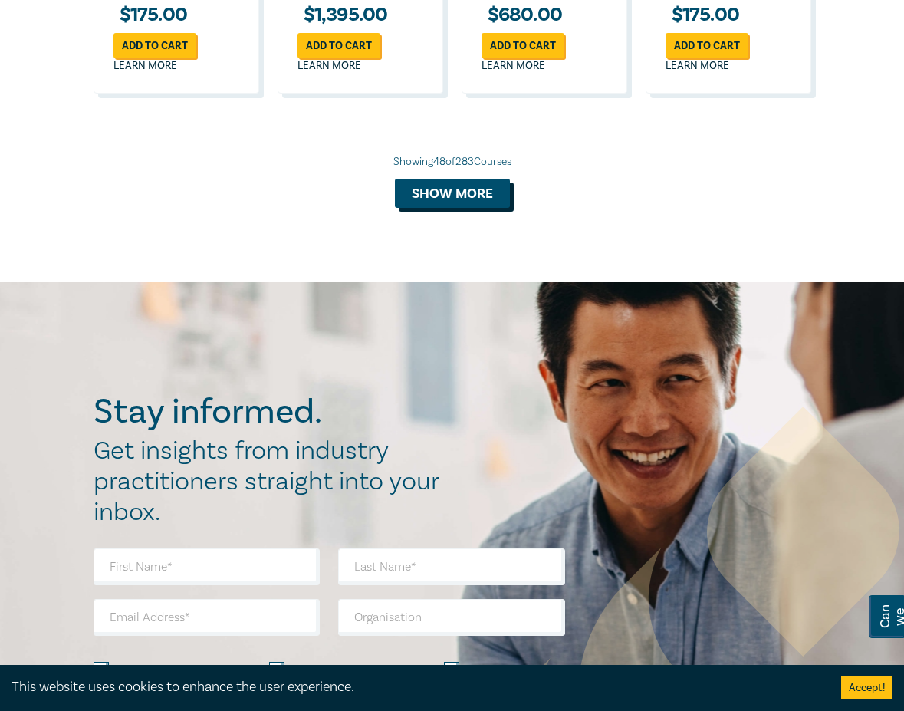
click at [476, 208] on button "Show more" at bounding box center [452, 193] width 115 height 29
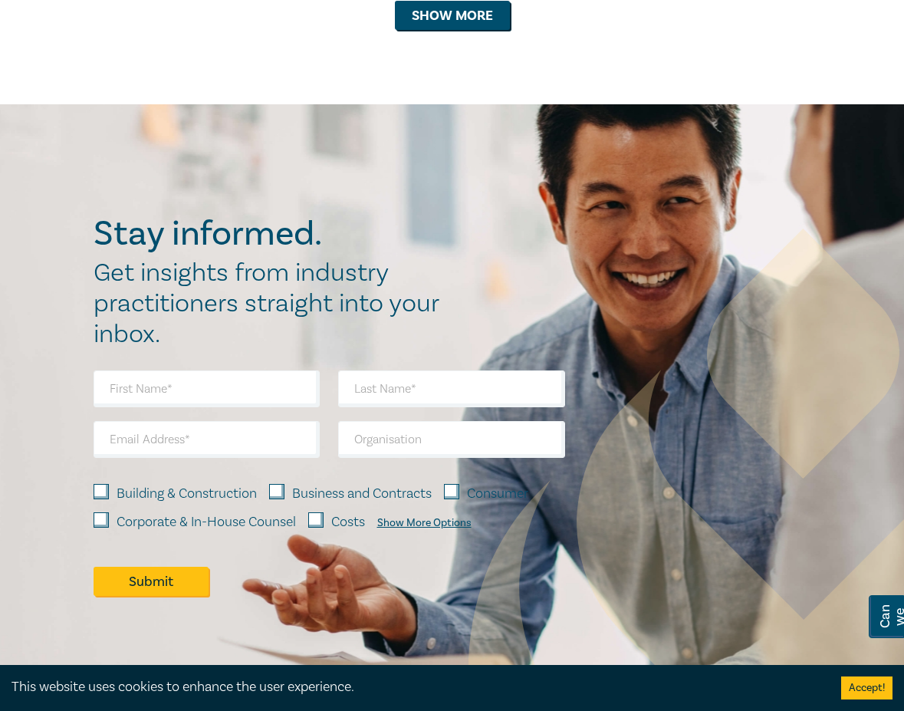
scroll to position [6902, 0]
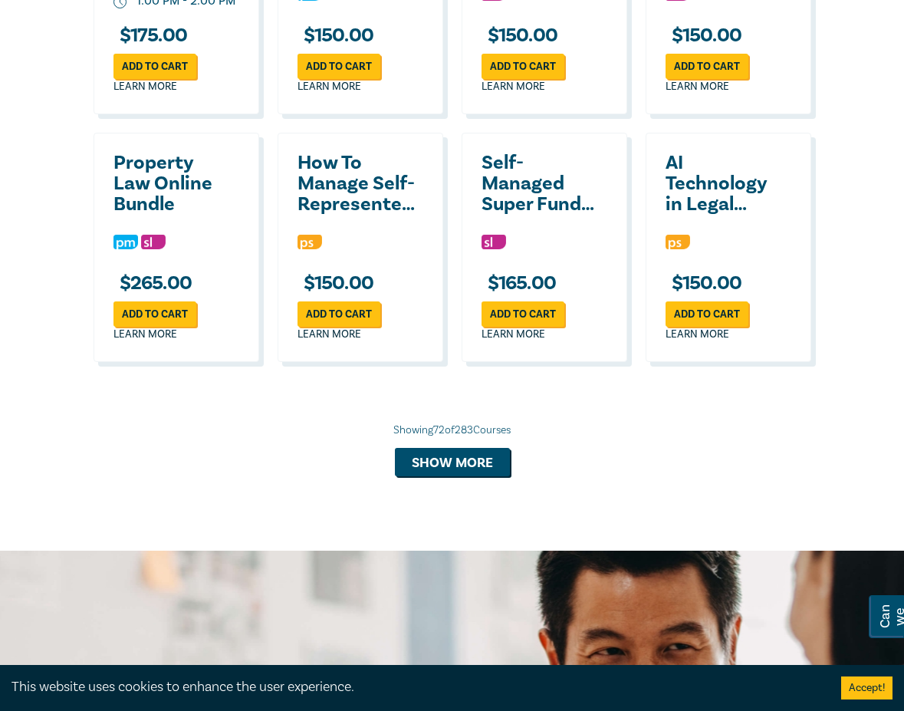
scroll to position [7439, 0]
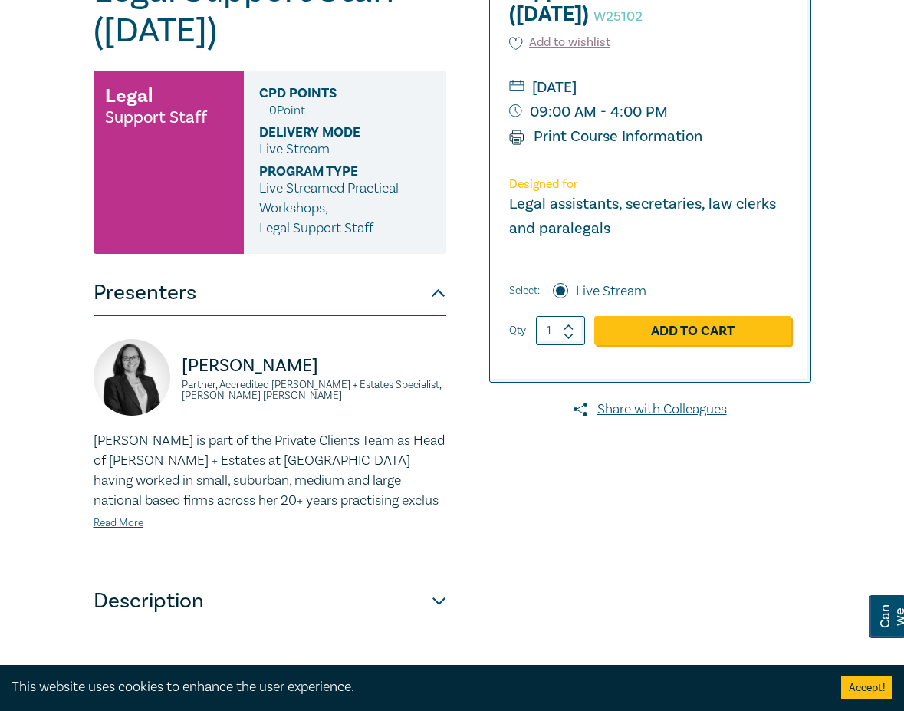
scroll to position [77, 0]
